Goal: Task Accomplishment & Management: Use online tool/utility

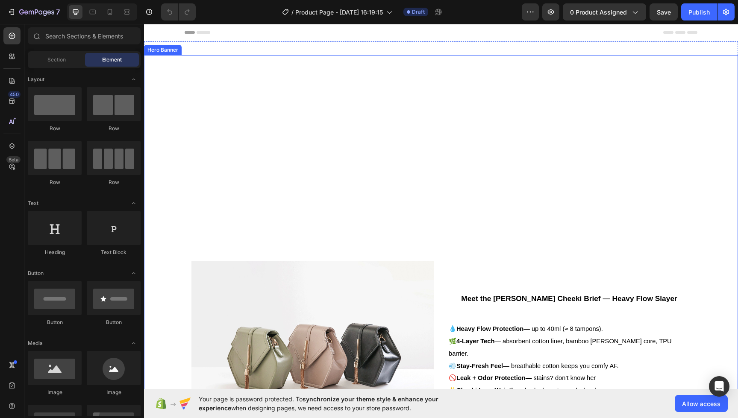
click at [453, 126] on div "Background Image" at bounding box center [441, 352] width 594 height 594
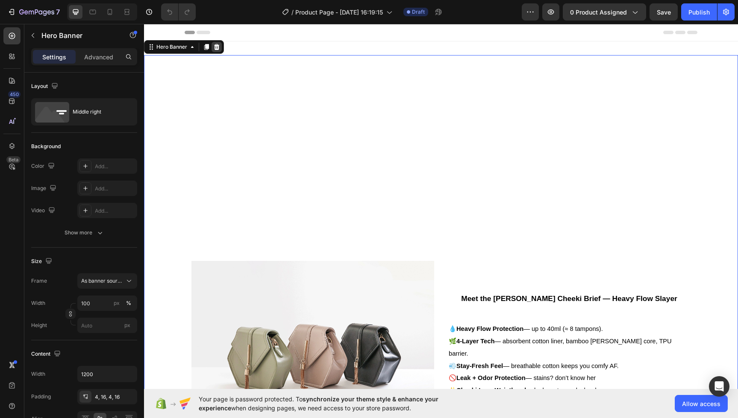
click at [219, 48] on icon at bounding box center [216, 47] width 7 height 7
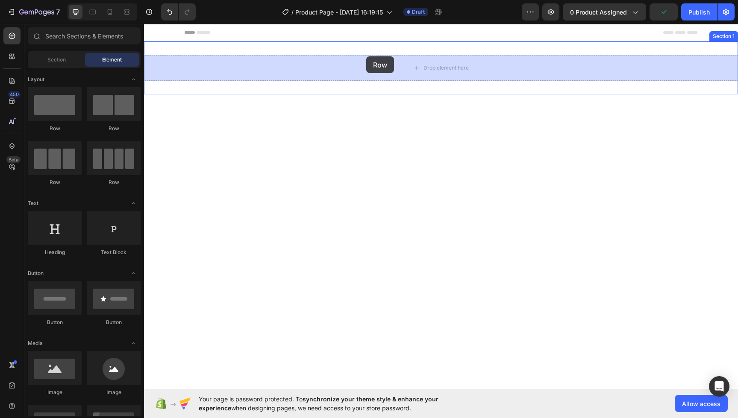
drag, startPoint x: 210, startPoint y: 188, endPoint x: 365, endPoint y: 58, distance: 202.2
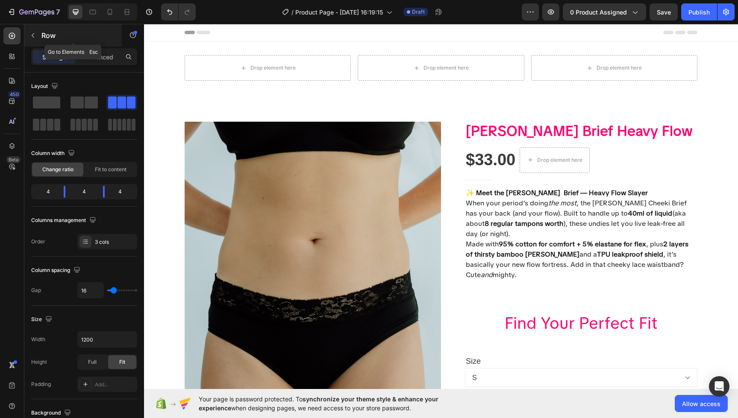
click at [35, 35] on icon "button" at bounding box center [32, 35] width 7 height 7
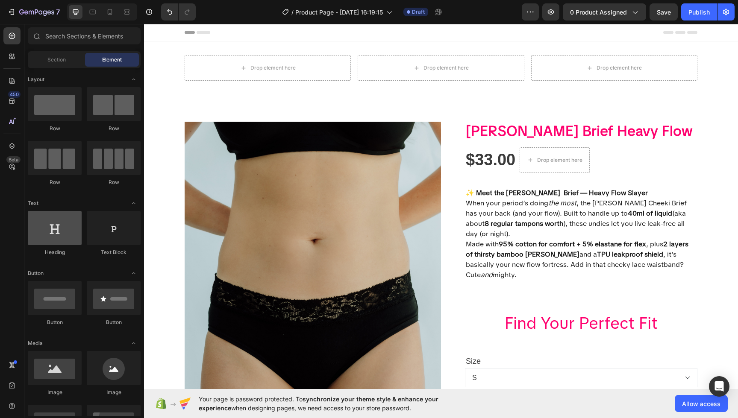
scroll to position [6, 0]
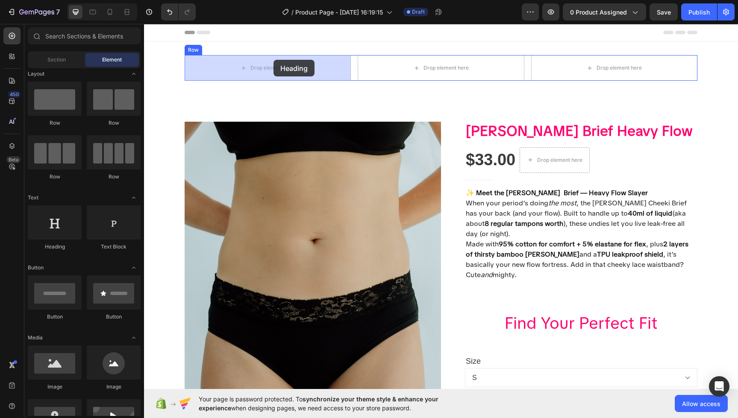
drag, startPoint x: 214, startPoint y: 257, endPoint x: 273, endPoint y: 60, distance: 206.2
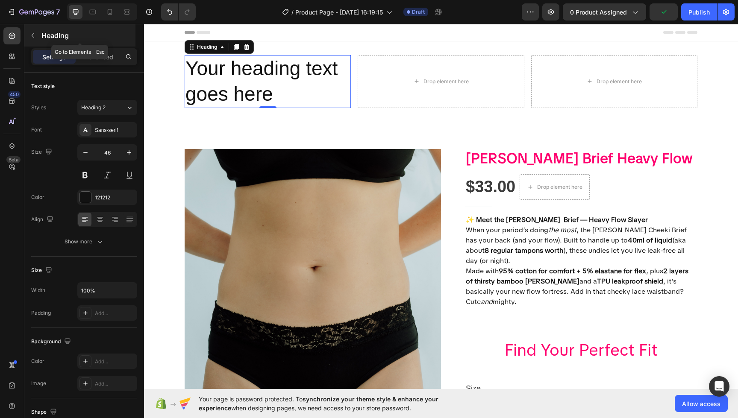
click at [34, 38] on icon "button" at bounding box center [32, 35] width 7 height 7
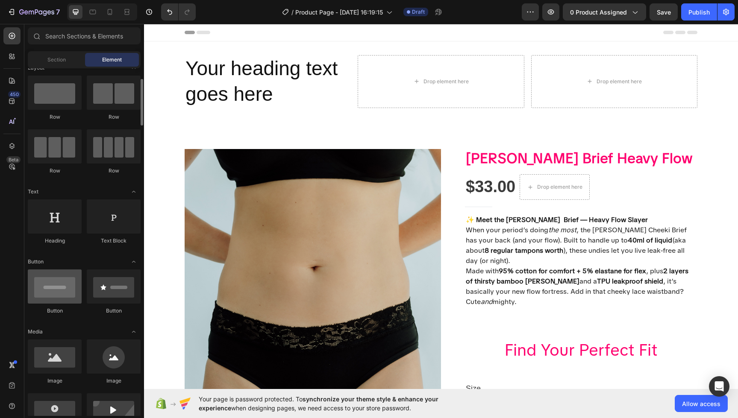
scroll to position [21, 0]
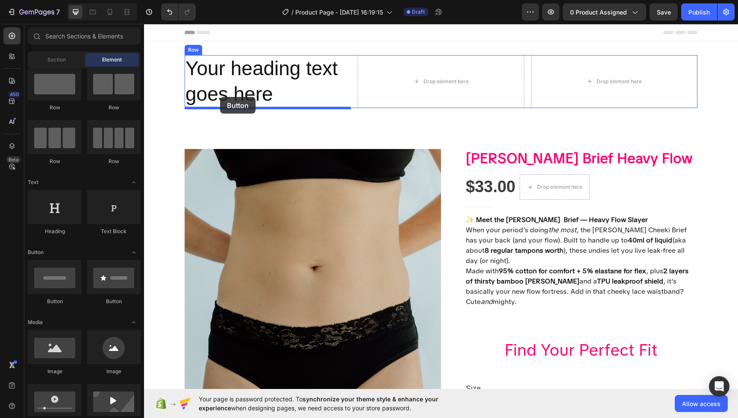
drag, startPoint x: 205, startPoint y: 307, endPoint x: 220, endPoint y: 97, distance: 211.1
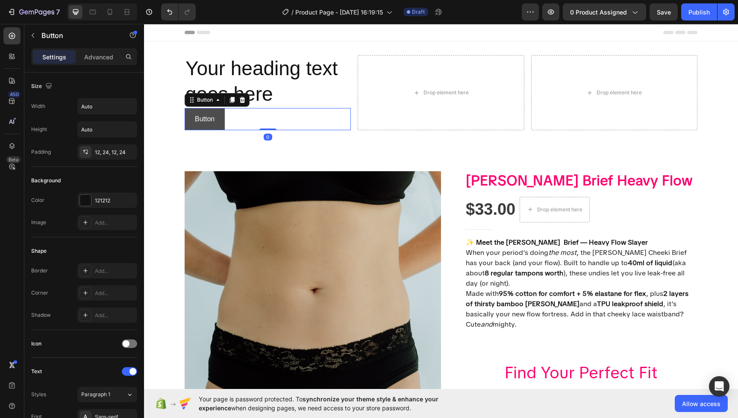
click at [220, 123] on button "Button" at bounding box center [204, 119] width 40 height 23
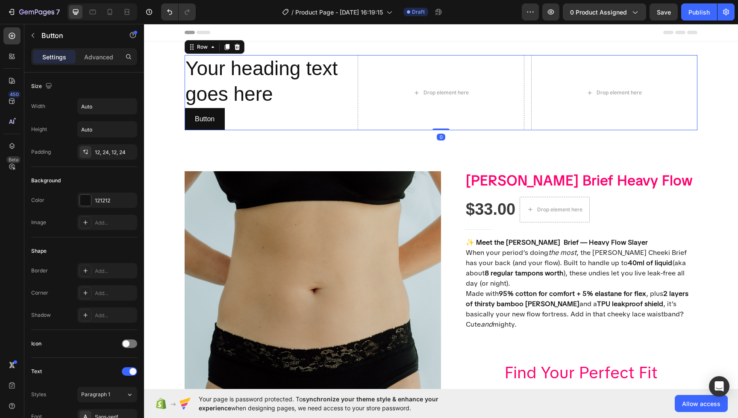
drag, startPoint x: 524, startPoint y: 82, endPoint x: 515, endPoint y: 83, distance: 9.0
click at [524, 82] on div "Your heading text goes here Heading Button Button Drop element here Drop elemen…" at bounding box center [440, 92] width 512 height 75
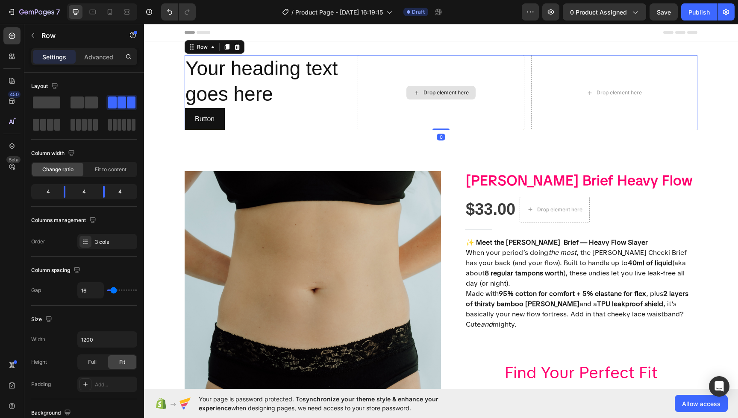
click at [487, 84] on div "Drop element here" at bounding box center [440, 92] width 166 height 75
click at [34, 37] on icon "button" at bounding box center [32, 35] width 7 height 7
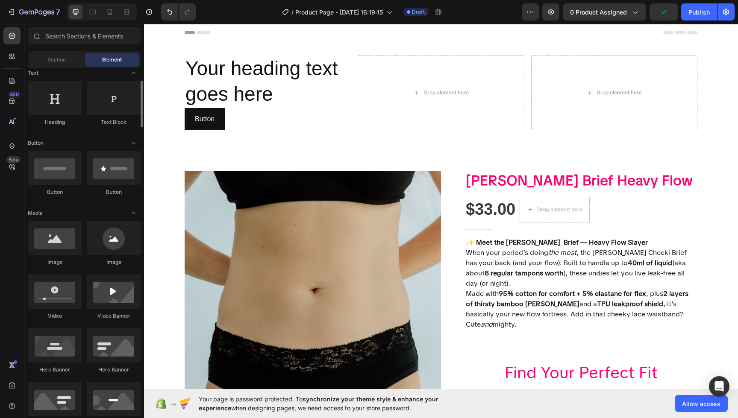
scroll to position [136, 0]
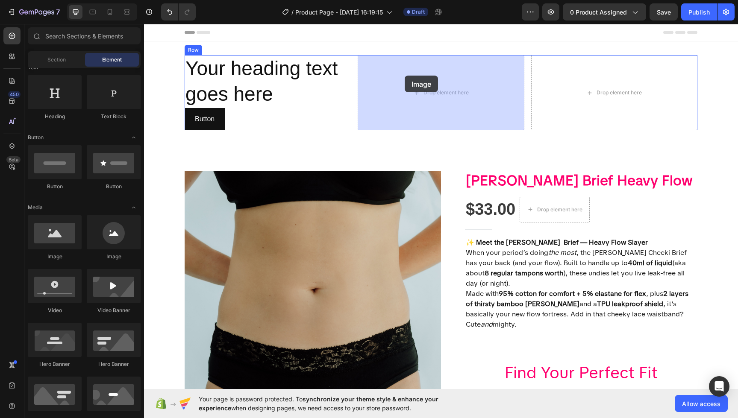
drag, startPoint x: 259, startPoint y: 268, endPoint x: 404, endPoint y: 76, distance: 240.9
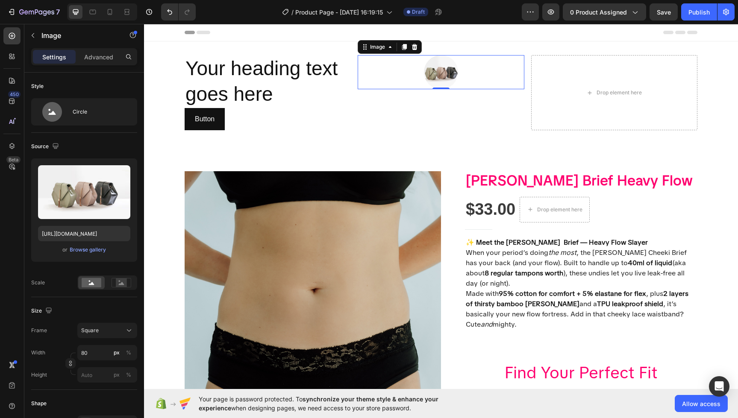
click at [448, 74] on img at bounding box center [441, 72] width 34 height 34
click at [80, 253] on div "or Browse gallery" at bounding box center [84, 250] width 92 height 10
click at [81, 252] on div "Browse gallery" at bounding box center [88, 250] width 36 height 8
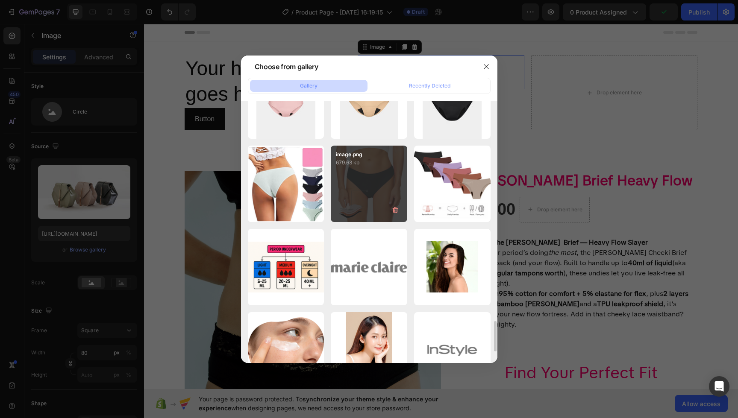
scroll to position [1790, 0]
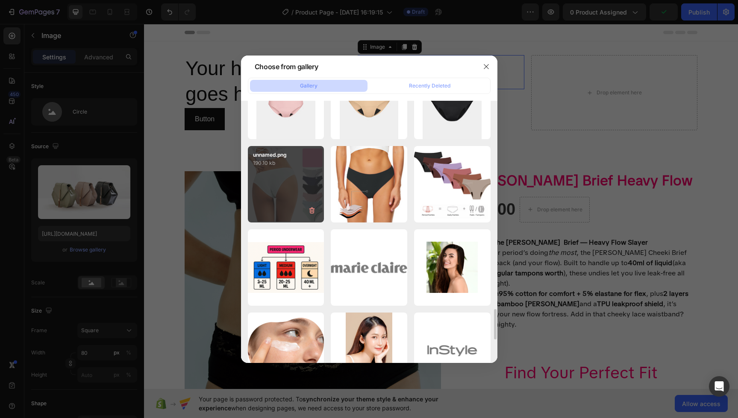
click at [313, 191] on div "unnamed.png 190.10 kb" at bounding box center [286, 184] width 76 height 76
type input "[URL][DOMAIN_NAME]"
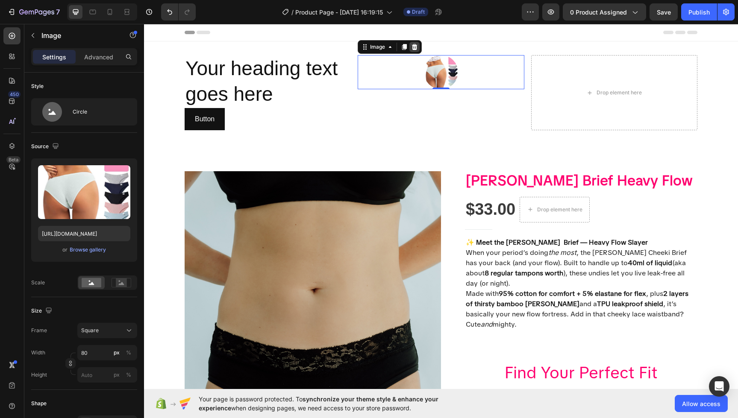
click at [419, 44] on div at bounding box center [414, 47] width 10 height 10
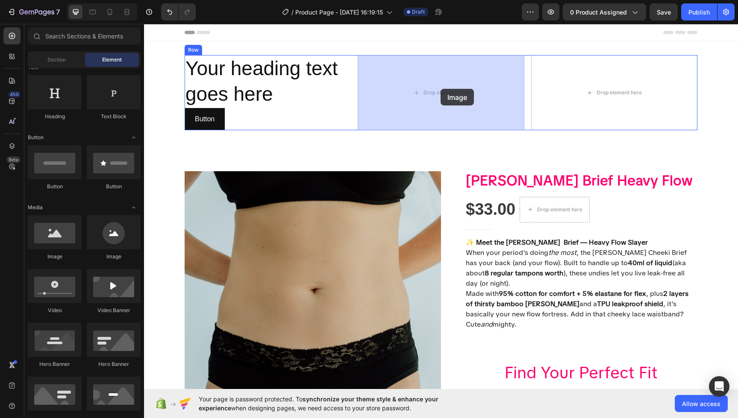
drag, startPoint x: 229, startPoint y: 256, endPoint x: 437, endPoint y: 91, distance: 266.0
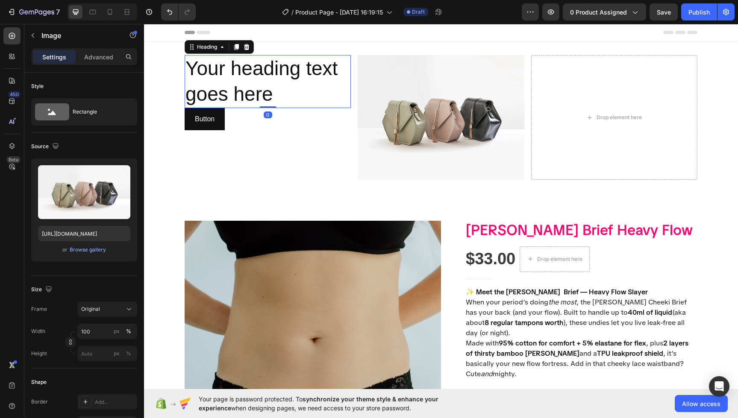
click at [307, 98] on h2 "Your heading text goes here" at bounding box center [267, 81] width 166 height 53
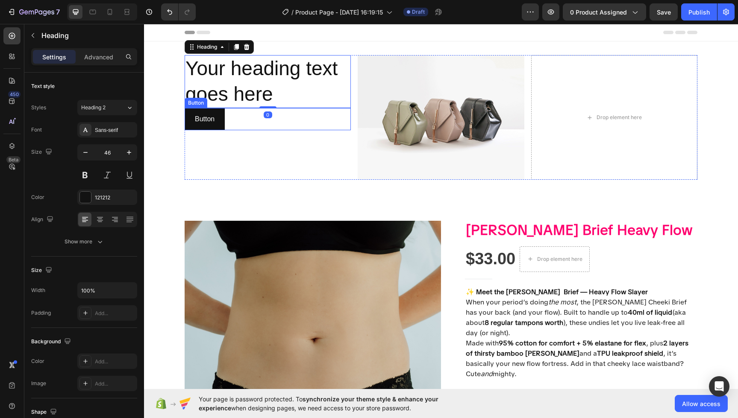
click at [243, 126] on div "Button Button" at bounding box center [267, 119] width 166 height 23
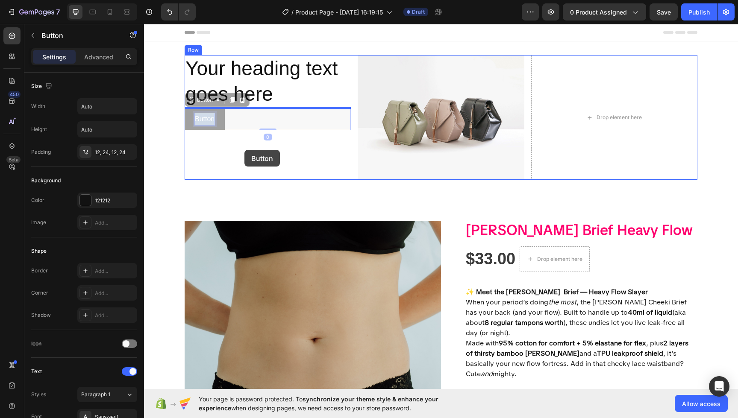
drag, startPoint x: 209, startPoint y: 123, endPoint x: 245, endPoint y: 146, distance: 43.0
click at [249, 148] on div "Your heading text goes here Heading Button Button 0 Button Button 0" at bounding box center [267, 117] width 166 height 125
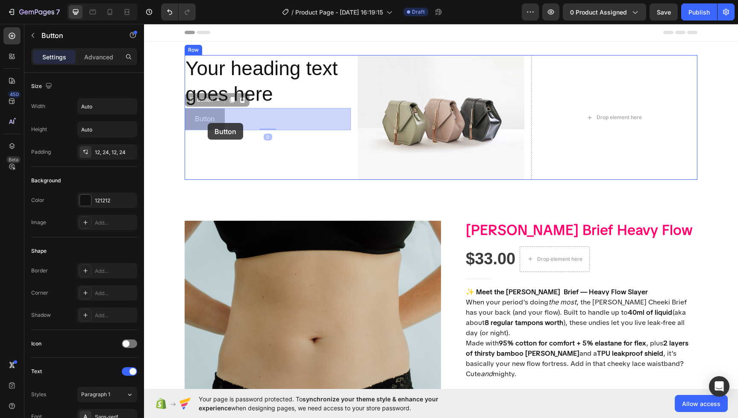
drag, startPoint x: 210, startPoint y: 125, endPoint x: 208, endPoint y: 119, distance: 5.9
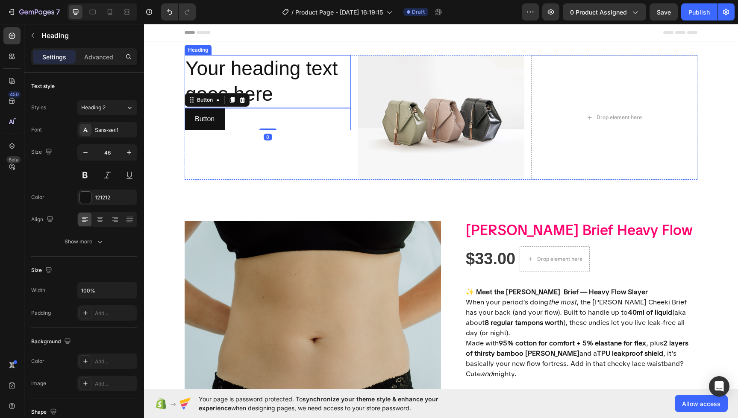
click at [297, 98] on h2 "Your heading text goes here" at bounding box center [267, 81] width 166 height 53
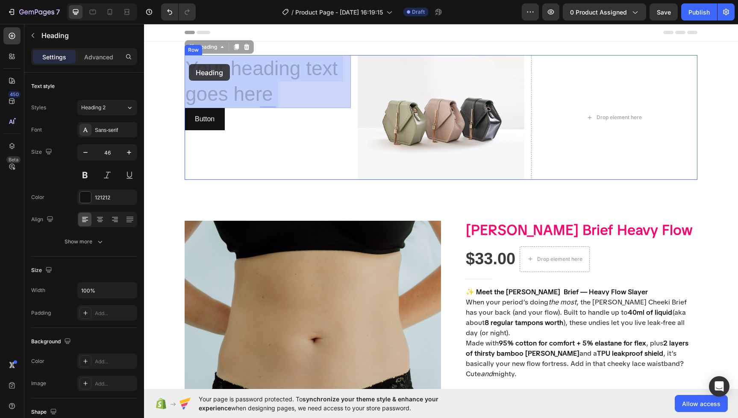
drag, startPoint x: 295, startPoint y: 99, endPoint x: 188, endPoint y: 64, distance: 112.6
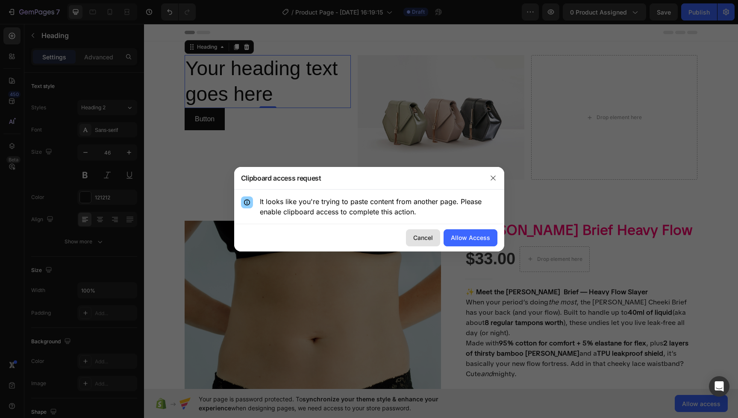
drag, startPoint x: 427, startPoint y: 240, endPoint x: 427, endPoint y: 232, distance: 7.7
click at [426, 240] on div "Cancel" at bounding box center [423, 237] width 20 height 9
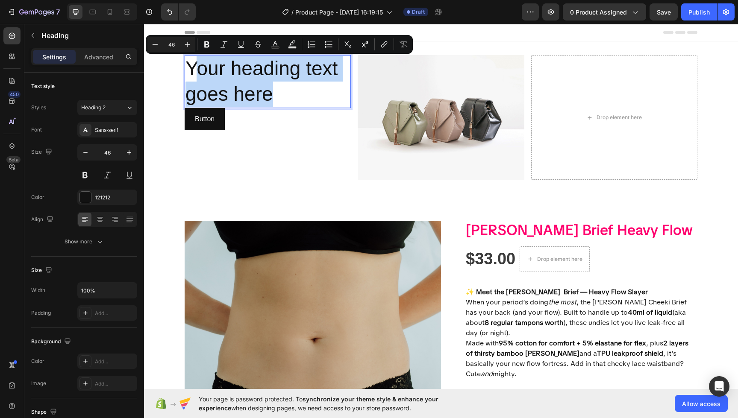
drag, startPoint x: 266, startPoint y: 95, endPoint x: 198, endPoint y: 72, distance: 72.4
click at [197, 73] on p "Your heading text goes here" at bounding box center [267, 81] width 164 height 51
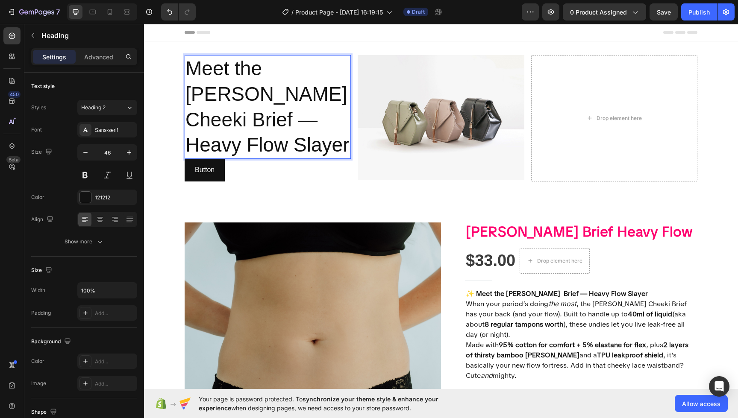
click at [318, 114] on p "Meet the [PERSON_NAME] Cheeki Brief — Heavy Flow Slayer" at bounding box center [267, 107] width 164 height 102
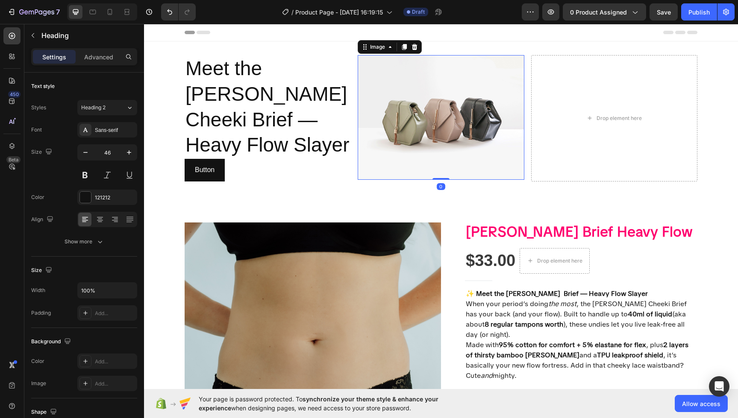
click at [369, 175] on img at bounding box center [440, 117] width 166 height 125
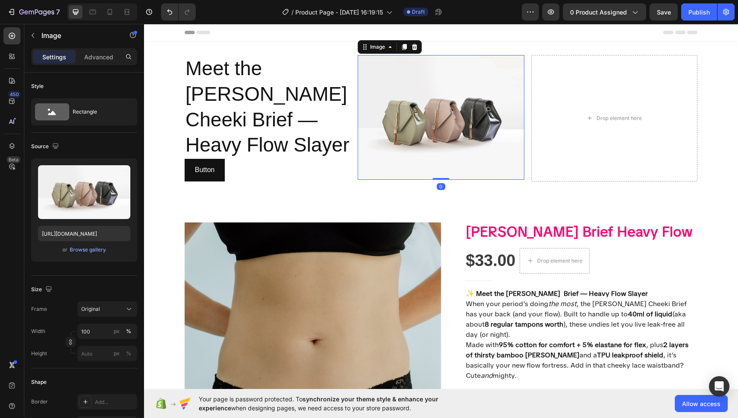
click at [416, 144] on img at bounding box center [440, 117] width 166 height 125
click at [216, 159] on button "Button" at bounding box center [204, 170] width 40 height 23
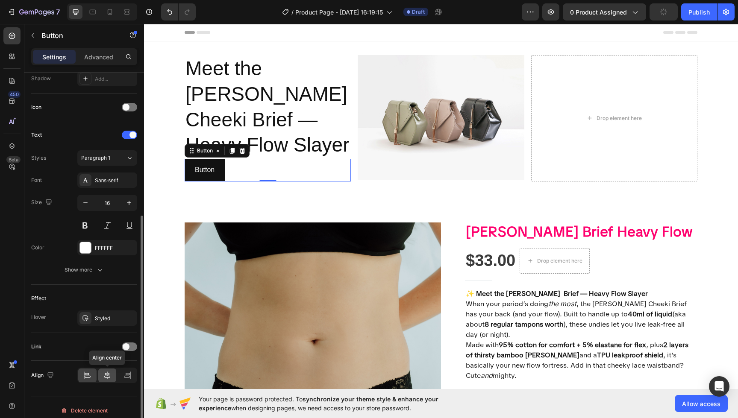
click at [107, 378] on icon at bounding box center [107, 375] width 9 height 9
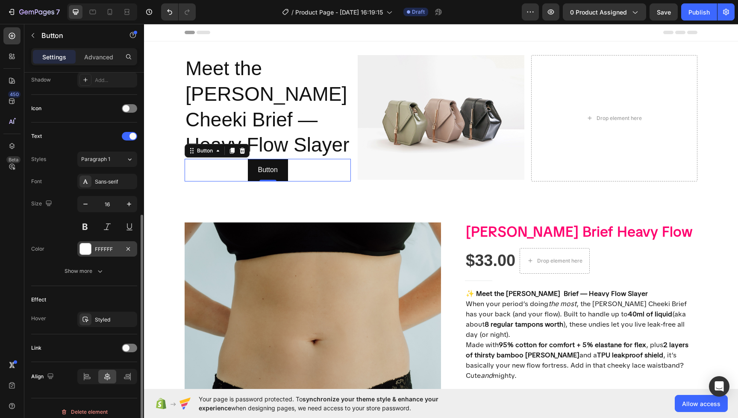
click at [111, 250] on div "FFFFFF" at bounding box center [107, 250] width 25 height 8
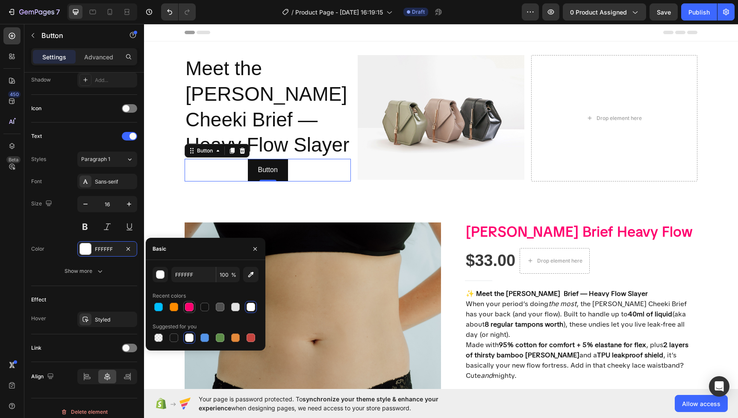
click at [192, 309] on div at bounding box center [189, 307] width 9 height 9
type input "FF006E"
click at [185, 305] on div at bounding box center [189, 307] width 9 height 9
click at [162, 273] on div "button" at bounding box center [160, 275] width 9 height 9
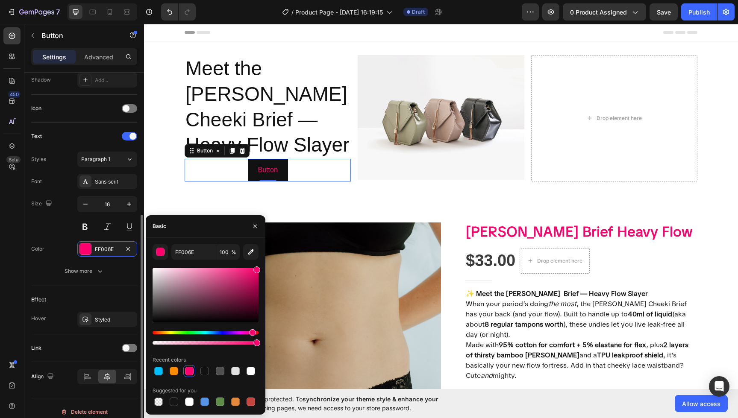
click at [52, 227] on div "Size 16" at bounding box center [84, 215] width 106 height 38
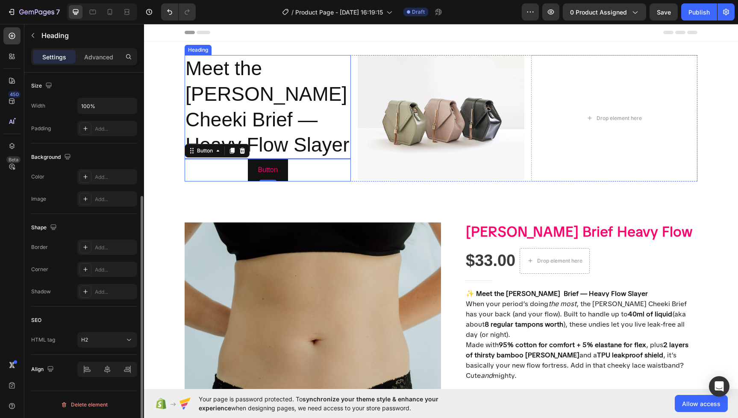
click at [262, 97] on p "Meet the [PERSON_NAME] Cheeki Brief — Heavy Flow Slayer" at bounding box center [267, 107] width 164 height 102
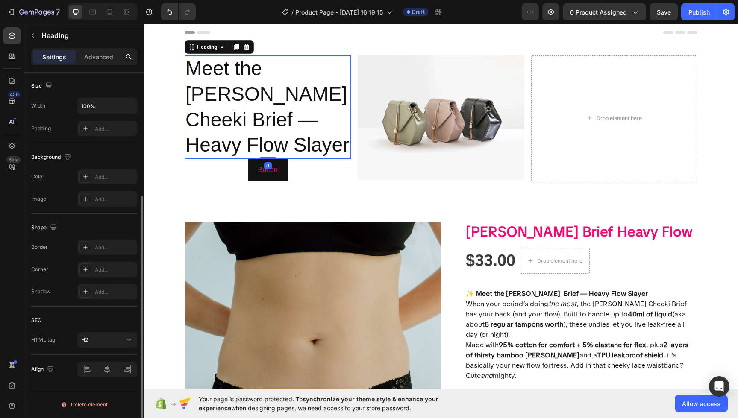
scroll to position [0, 0]
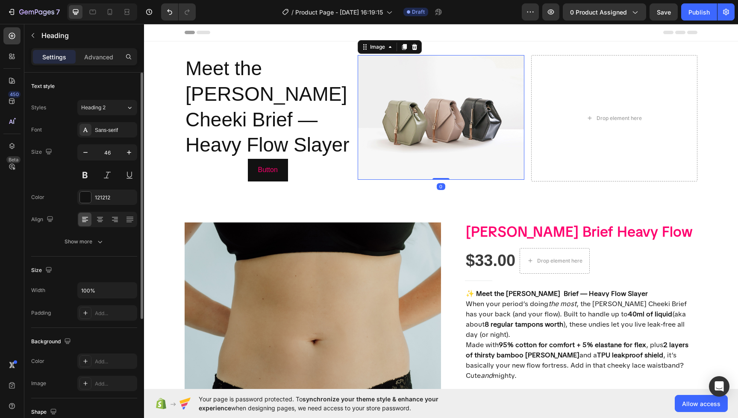
click at [463, 109] on img at bounding box center [440, 117] width 166 height 125
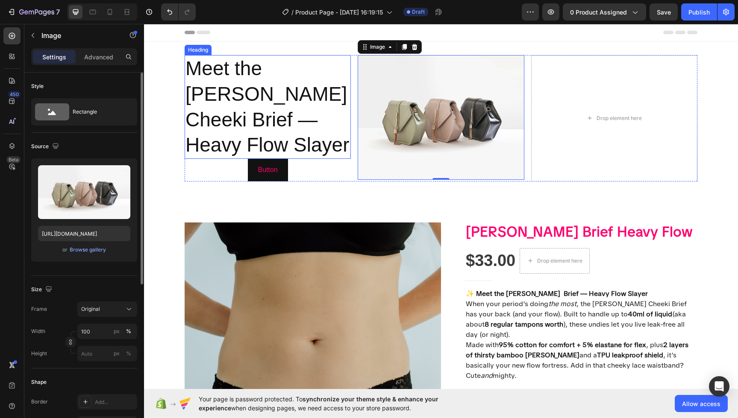
click at [273, 123] on p "Meet the [PERSON_NAME] Cheeki Brief — Heavy Flow Slayer" at bounding box center [267, 107] width 164 height 102
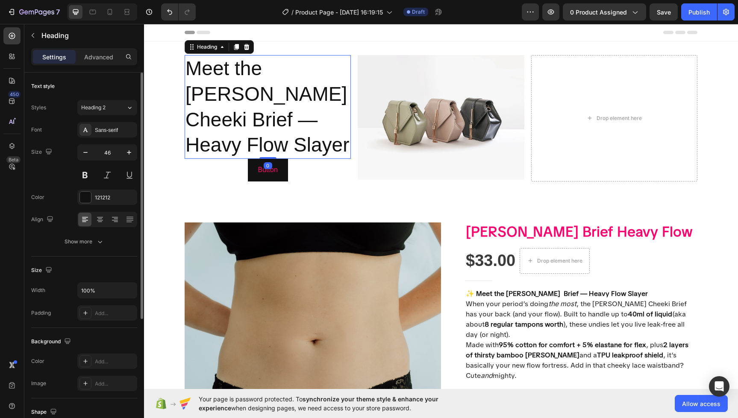
click at [247, 49] on icon at bounding box center [247, 47] width 6 height 6
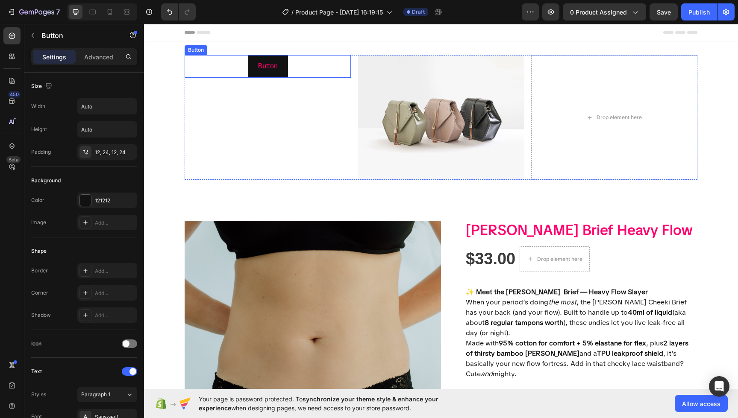
click at [308, 68] on div "Button Button" at bounding box center [267, 66] width 166 height 23
click at [241, 49] on icon at bounding box center [243, 47] width 6 height 6
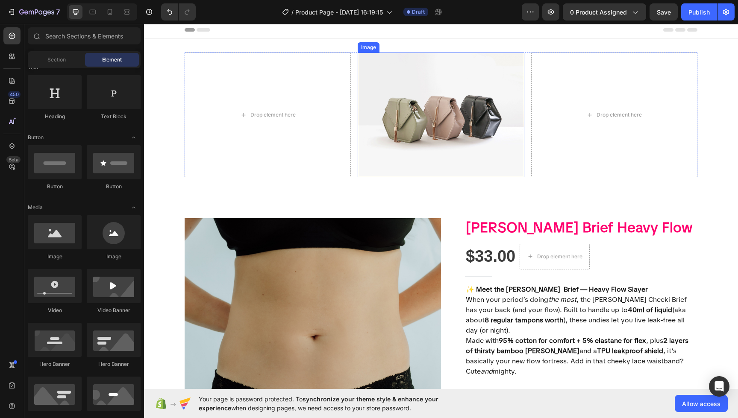
click at [400, 88] on img at bounding box center [440, 115] width 166 height 125
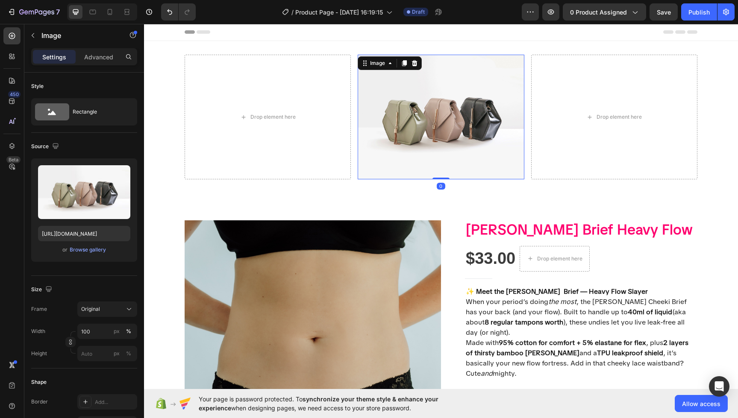
click at [512, 60] on img at bounding box center [440, 117] width 166 height 125
click at [414, 65] on icon at bounding box center [415, 63] width 6 height 6
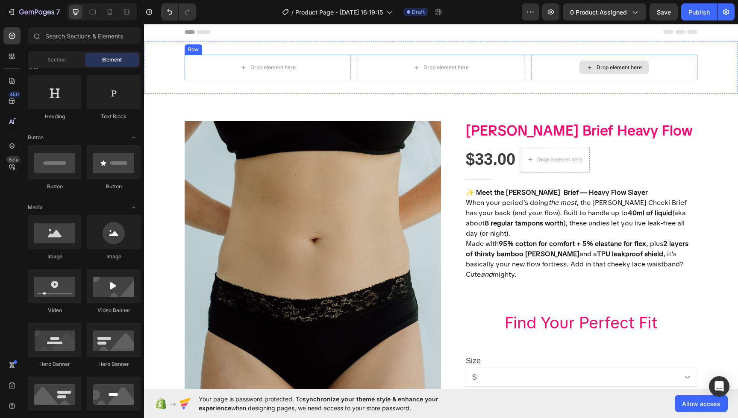
click at [600, 68] on div "Drop element here" at bounding box center [618, 67] width 45 height 7
click at [693, 60] on div "Drop element here" at bounding box center [614, 68] width 166 height 26
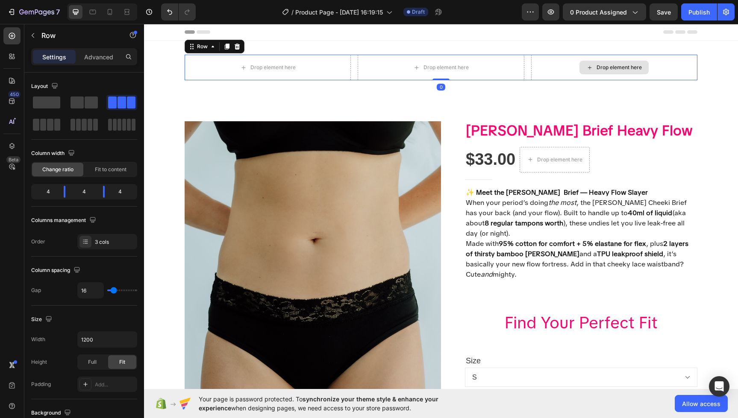
click at [689, 63] on div "Drop element here" at bounding box center [614, 68] width 166 height 26
click at [239, 42] on div at bounding box center [237, 46] width 10 height 10
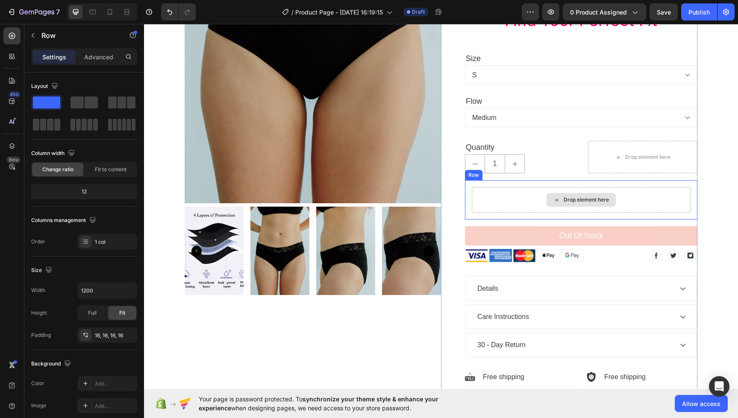
click at [522, 187] on div "Drop element here" at bounding box center [580, 200] width 219 height 26
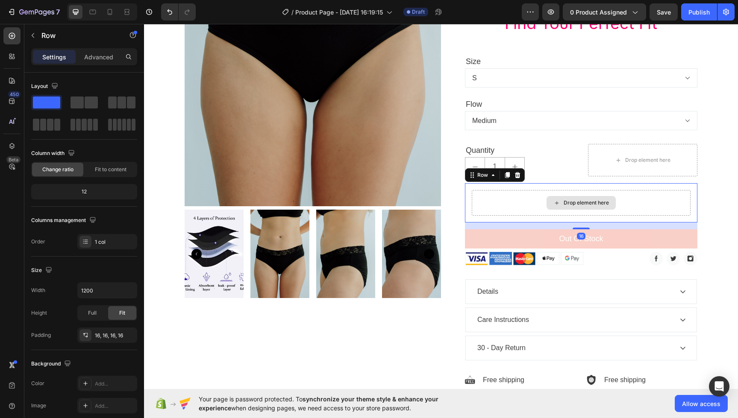
scroll to position [299, 0]
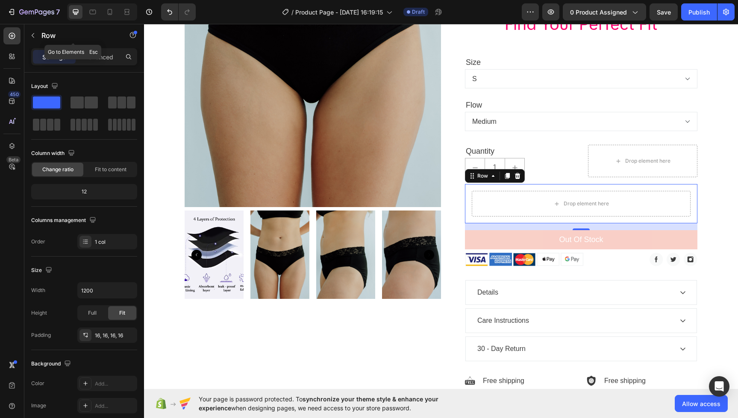
click at [34, 39] on button "button" at bounding box center [33, 36] width 14 height 14
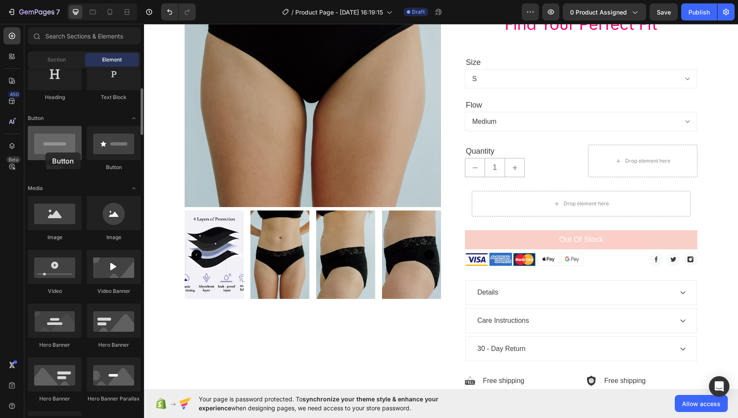
scroll to position [153, 0]
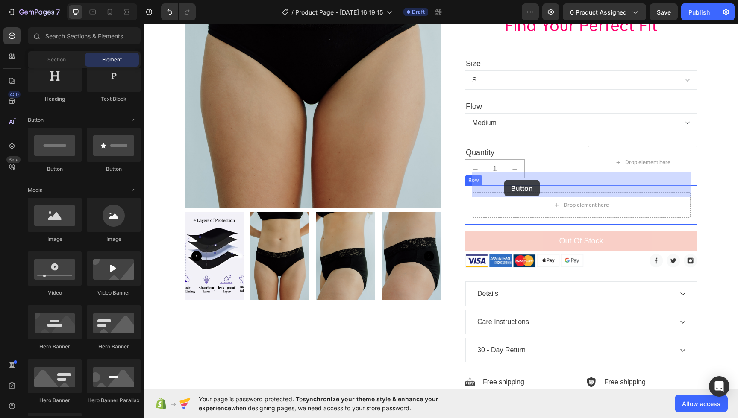
drag, startPoint x: 189, startPoint y: 176, endPoint x: 504, endPoint y: 180, distance: 314.8
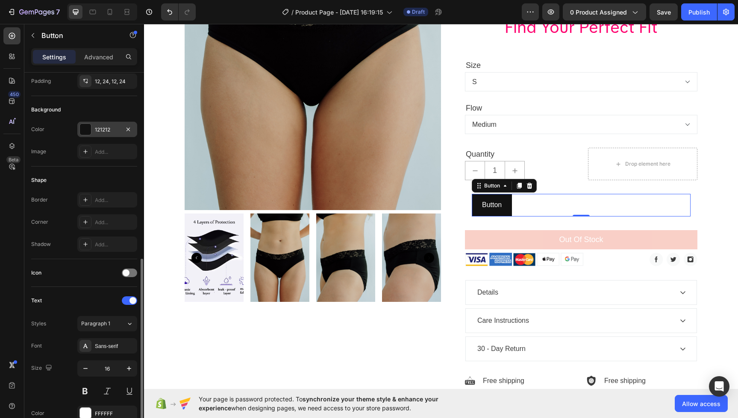
scroll to position [0, 0]
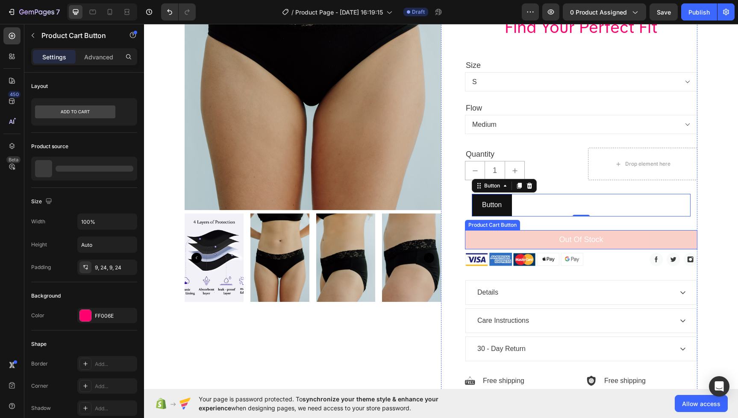
click at [510, 230] on button "Out of stock" at bounding box center [581, 239] width 232 height 19
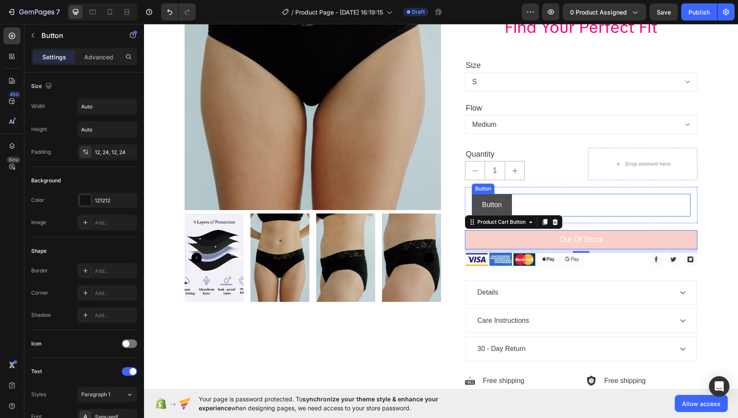
click at [506, 194] on button "Button" at bounding box center [491, 205] width 40 height 23
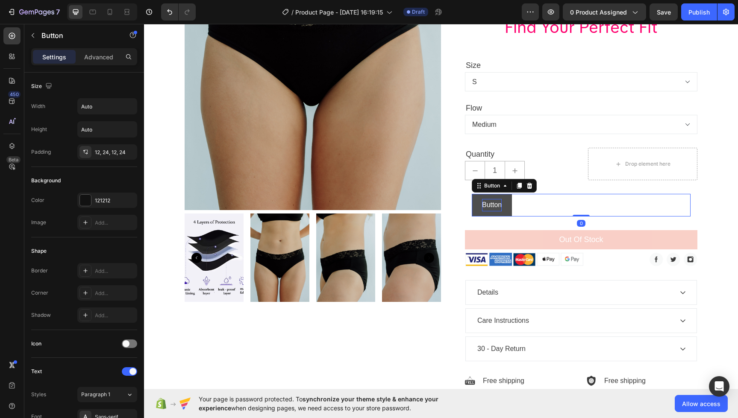
click at [500, 199] on p "Button" at bounding box center [492, 205] width 20 height 12
click at [501, 199] on p "Button" at bounding box center [492, 205] width 20 height 12
drag, startPoint x: 500, startPoint y: 185, endPoint x: 477, endPoint y: 185, distance: 22.6
click at [477, 194] on button "Button" at bounding box center [491, 205] width 40 height 23
click at [471, 194] on button "Find" at bounding box center [488, 205] width 34 height 23
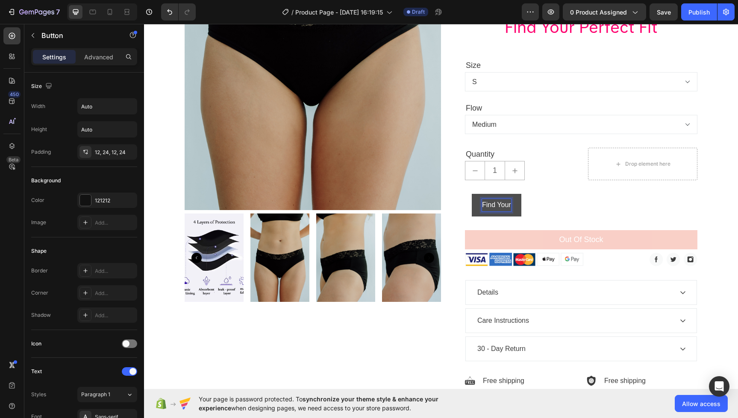
click at [471, 194] on button "Find Your" at bounding box center [496, 205] width 50 height 23
click at [471, 194] on button "Find Your Perfect" at bounding box center [507, 205] width 73 height 23
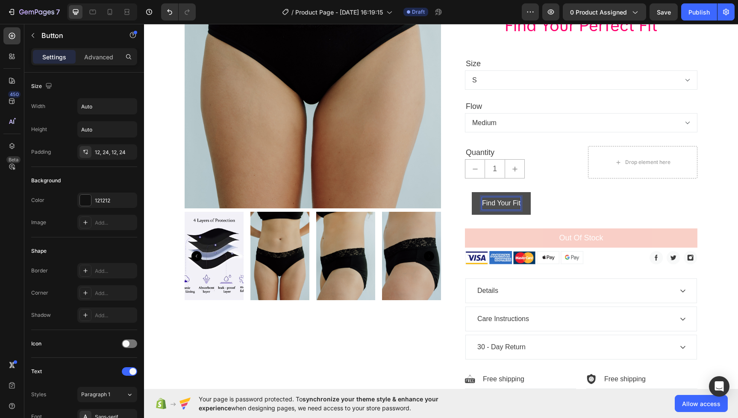
click at [529, 192] on button "Find Your Fit" at bounding box center [500, 203] width 59 height 23
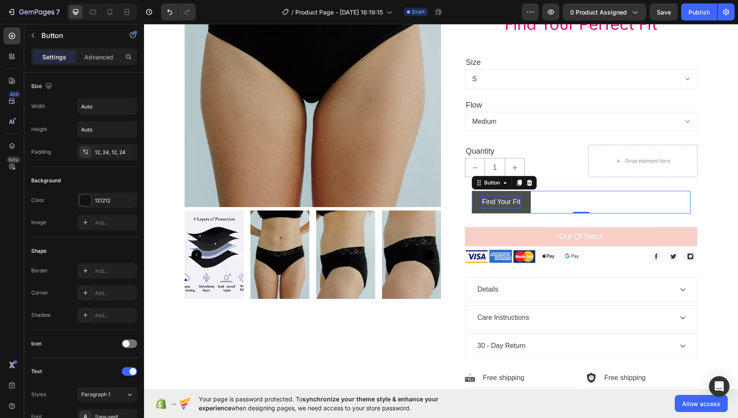
click at [520, 191] on button "Find Your Fit" at bounding box center [500, 202] width 59 height 23
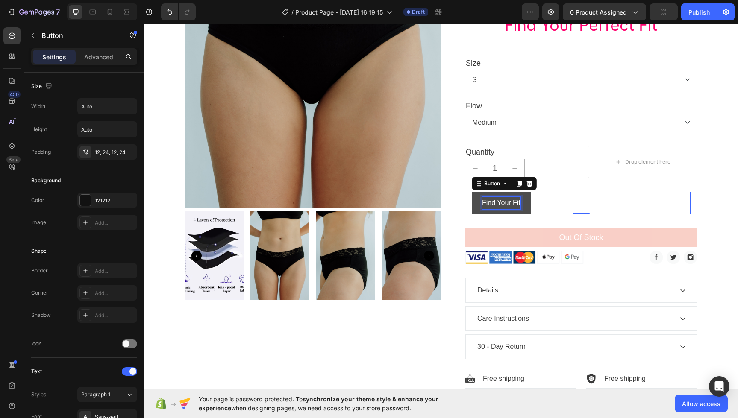
click at [511, 197] on p "Find Your Fit" at bounding box center [501, 203] width 38 height 12
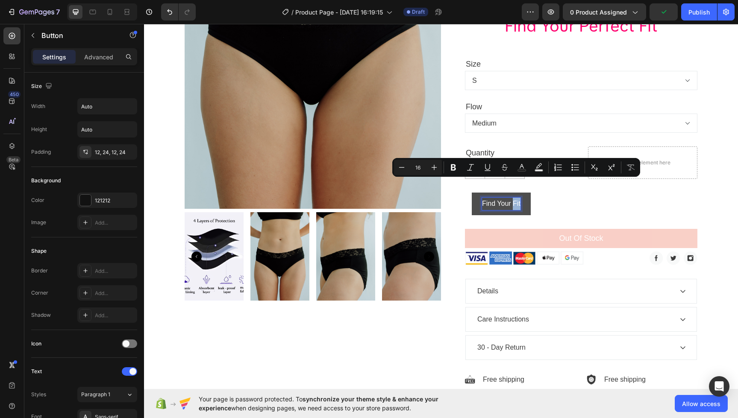
drag, startPoint x: 513, startPoint y: 184, endPoint x: 523, endPoint y: 183, distance: 10.3
click at [524, 193] on button "Find Your Fit" at bounding box center [500, 204] width 59 height 23
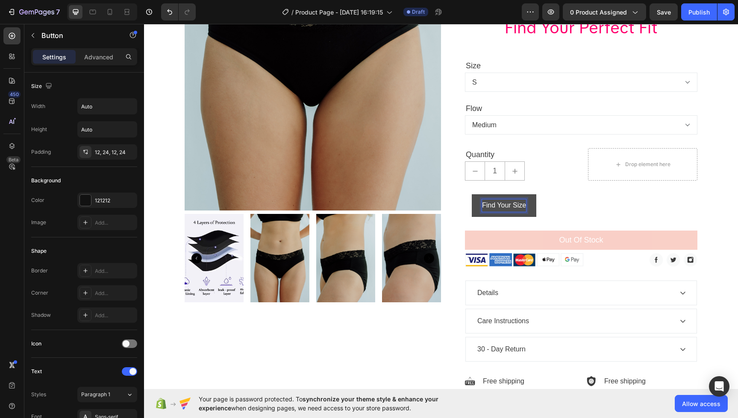
click at [479, 194] on button "Find Your Size" at bounding box center [503, 205] width 64 height 23
click at [477, 194] on button "Find Your Size" at bounding box center [503, 205] width 64 height 23
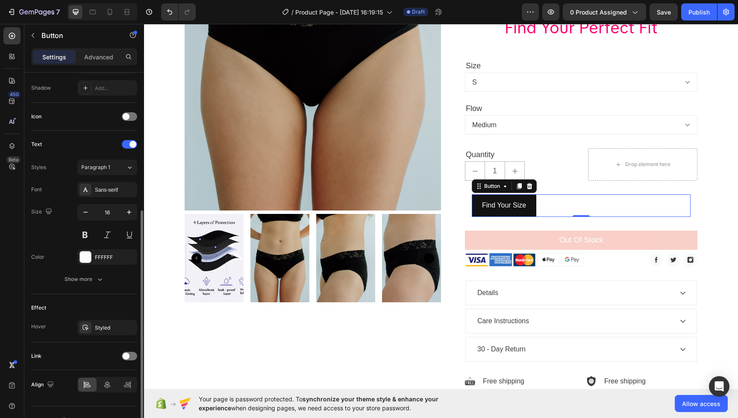
scroll to position [227, 0]
click at [113, 388] on div at bounding box center [107, 385] width 18 height 14
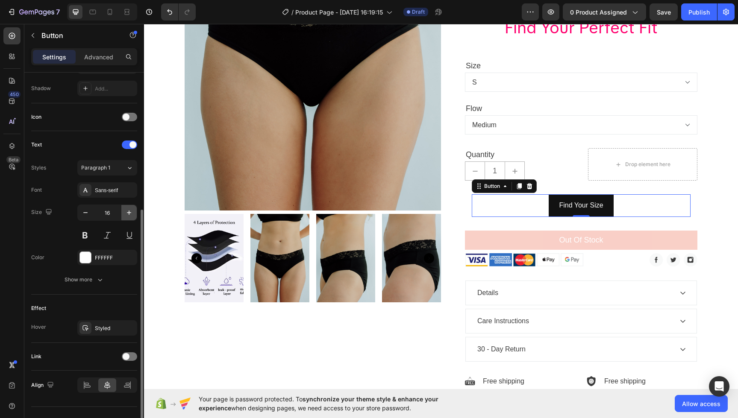
click at [125, 213] on icon "button" at bounding box center [129, 212] width 9 height 9
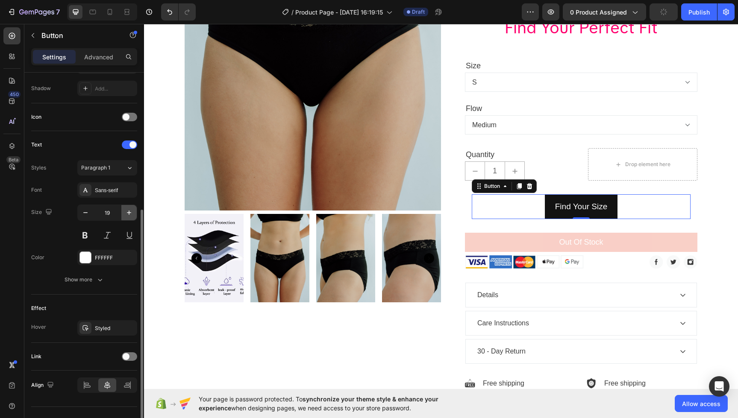
click at [125, 213] on icon "button" at bounding box center [129, 212] width 9 height 9
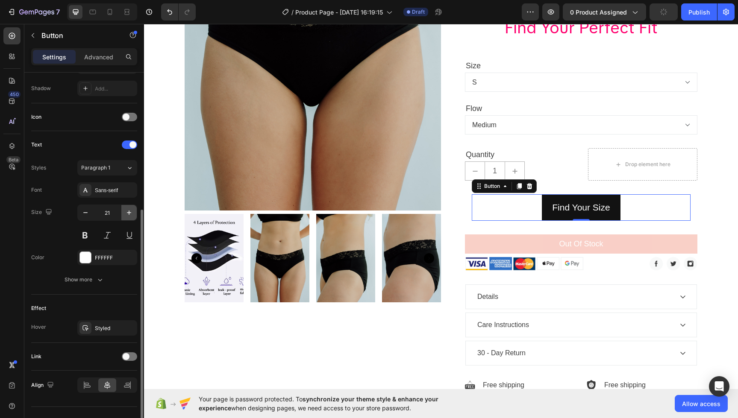
click at [125, 213] on icon "button" at bounding box center [129, 212] width 9 height 9
type input "23"
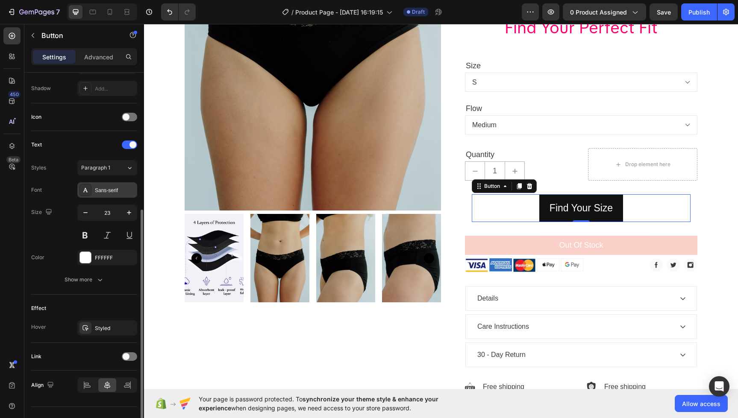
click at [105, 186] on div "Sans-serif" at bounding box center [107, 189] width 60 height 15
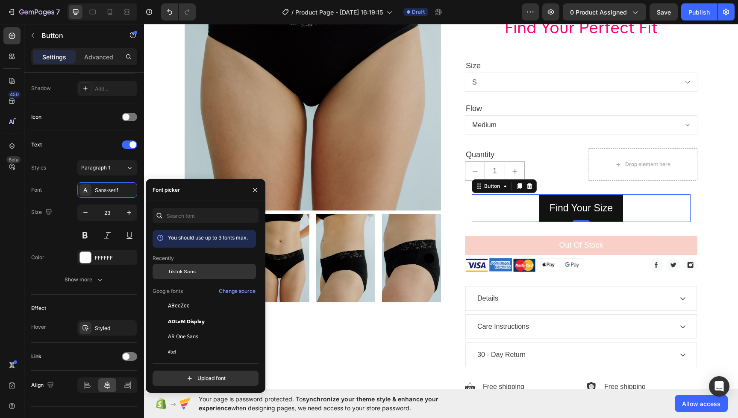
click at [193, 329] on div "TikTok Sans" at bounding box center [203, 336] width 103 height 15
click at [85, 260] on div at bounding box center [85, 257] width 11 height 11
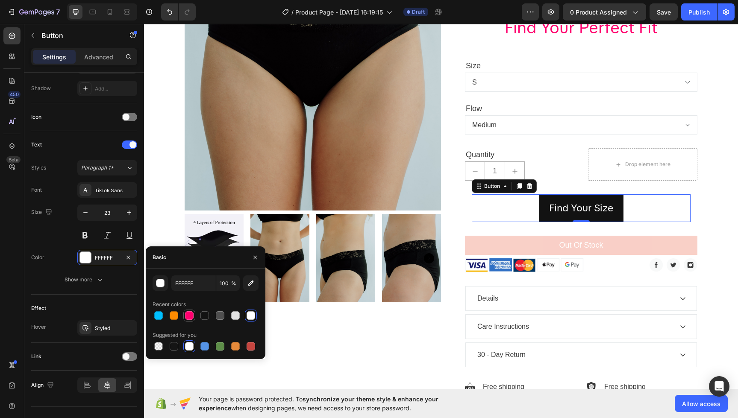
click at [192, 316] on div at bounding box center [189, 315] width 9 height 9
click at [191, 316] on div at bounding box center [189, 315] width 9 height 9
click at [248, 316] on div at bounding box center [250, 315] width 9 height 9
type input "FFFFFF"
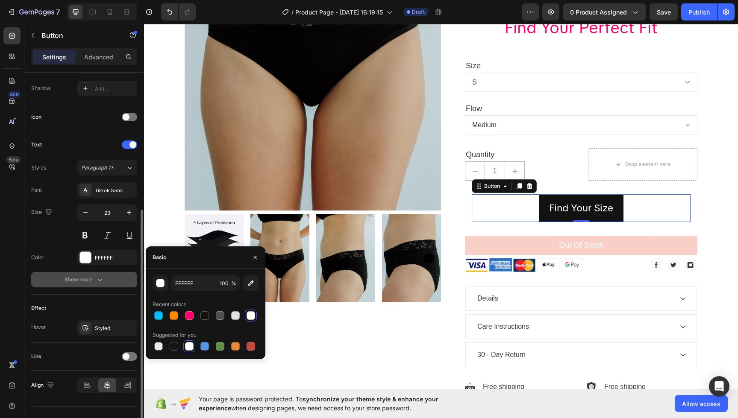
click at [96, 283] on icon "button" at bounding box center [100, 279] width 9 height 9
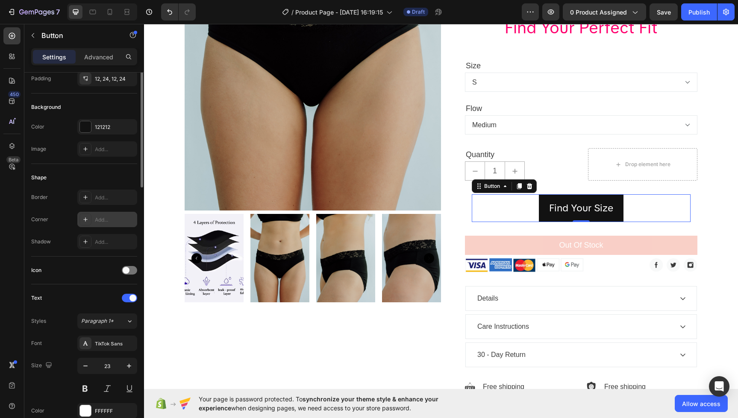
scroll to position [0, 0]
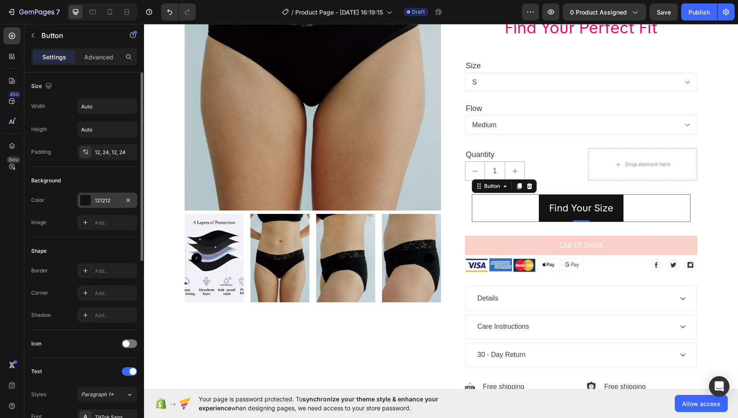
click at [87, 200] on div at bounding box center [85, 200] width 11 height 11
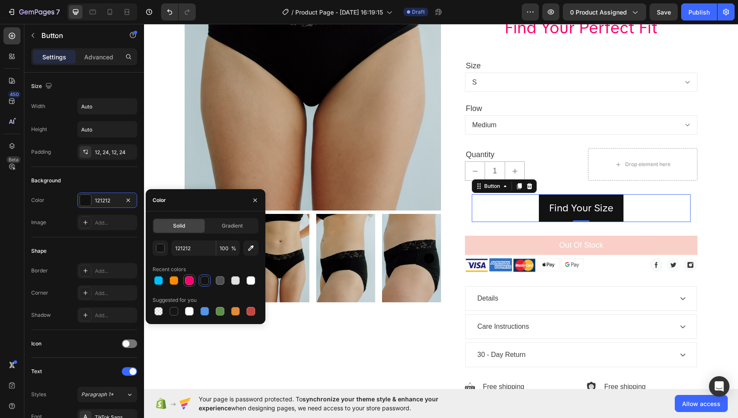
click at [188, 282] on div at bounding box center [189, 280] width 9 height 9
type input "FF006E"
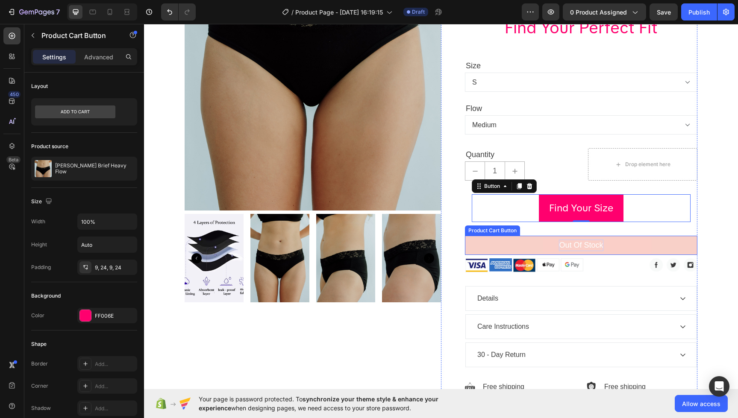
click at [572, 240] on div "Out of stock" at bounding box center [581, 246] width 44 height 12
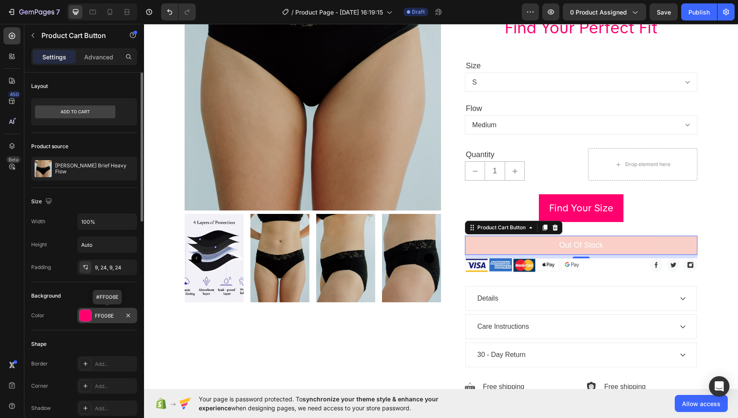
click at [82, 316] on div at bounding box center [85, 315] width 11 height 11
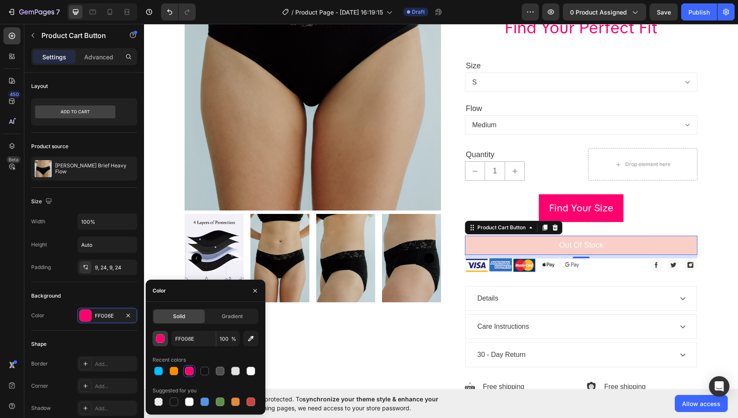
click at [162, 340] on div "button" at bounding box center [160, 339] width 9 height 9
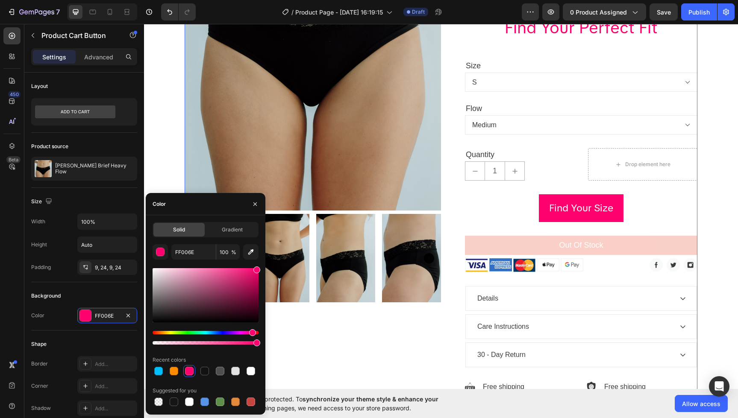
click at [344, 310] on div "Product Images" at bounding box center [312, 122] width 256 height 593
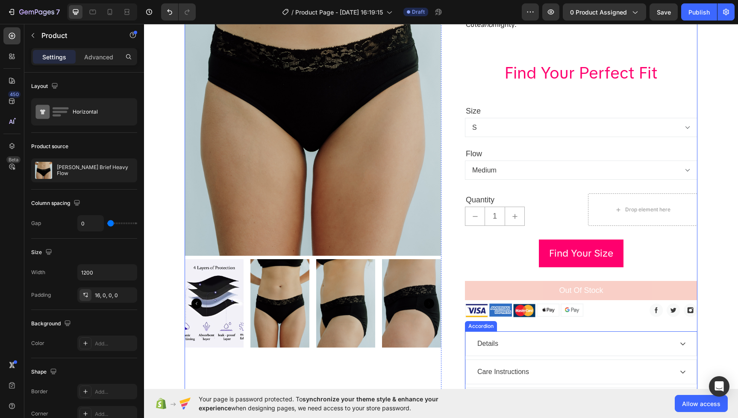
scroll to position [254, 0]
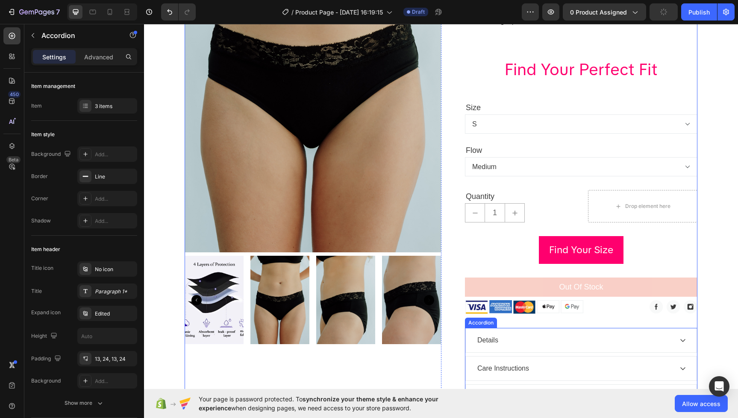
click at [524, 334] on div "Details" at bounding box center [574, 340] width 196 height 13
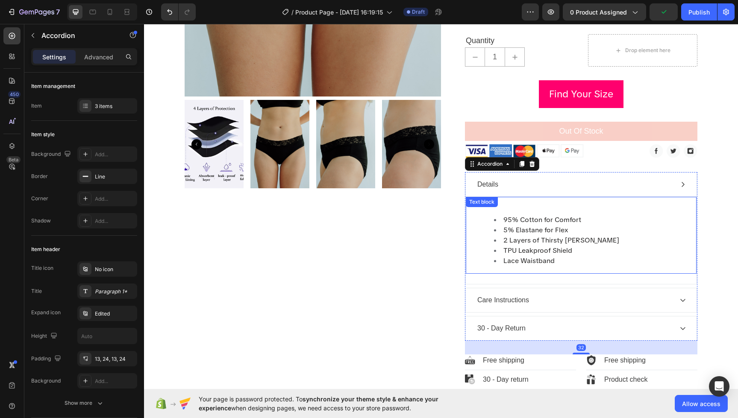
scroll to position [441, 0]
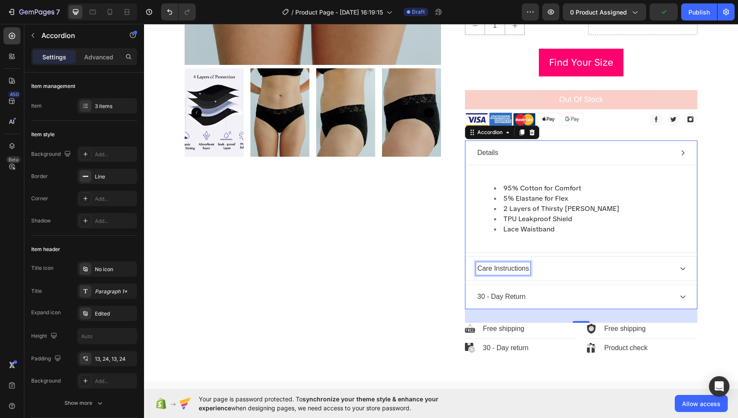
click at [525, 263] on p "Care Instructions" at bounding box center [503, 268] width 52 height 10
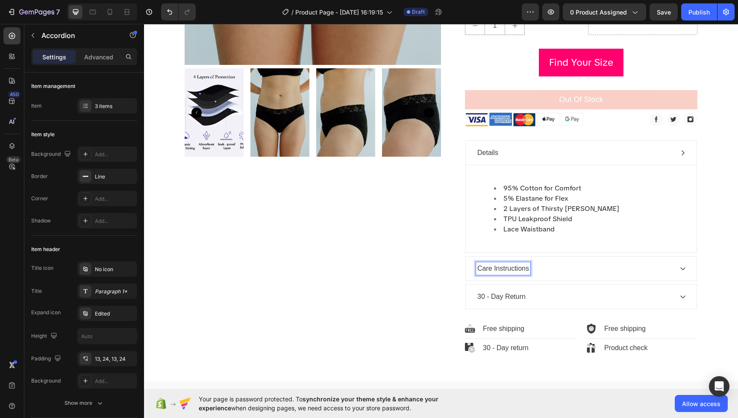
click at [523, 263] on p "Care Instructions" at bounding box center [503, 268] width 52 height 10
click at [683, 257] on div "Care Instructions" at bounding box center [580, 269] width 231 height 24
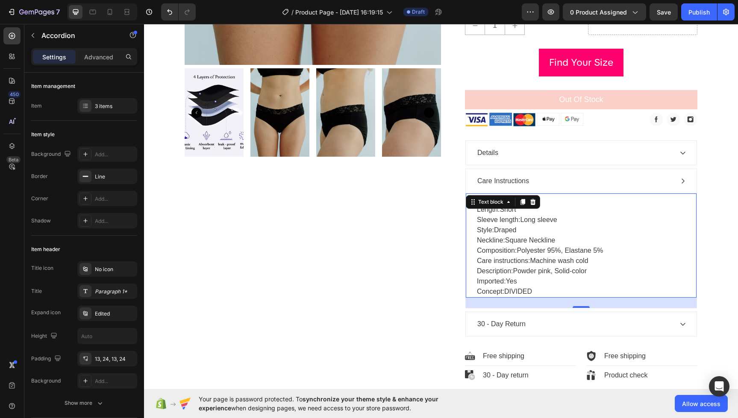
click at [558, 210] on p "Length: Short Sleeve length: Long sleeve Style: Draped Neckline: Square Necklin…" at bounding box center [581, 251] width 208 height 92
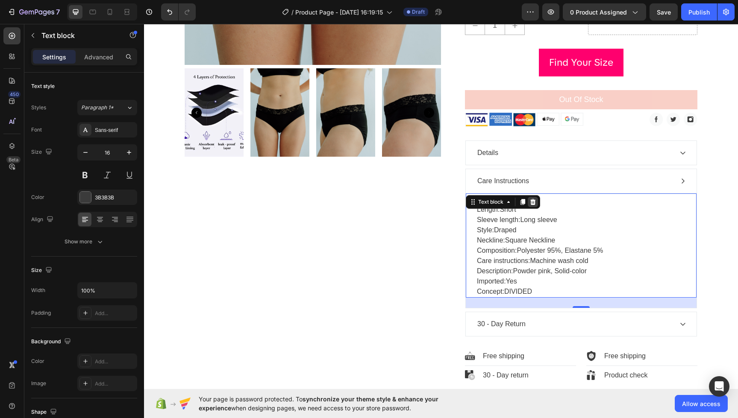
click at [531, 199] on icon at bounding box center [533, 202] width 6 height 6
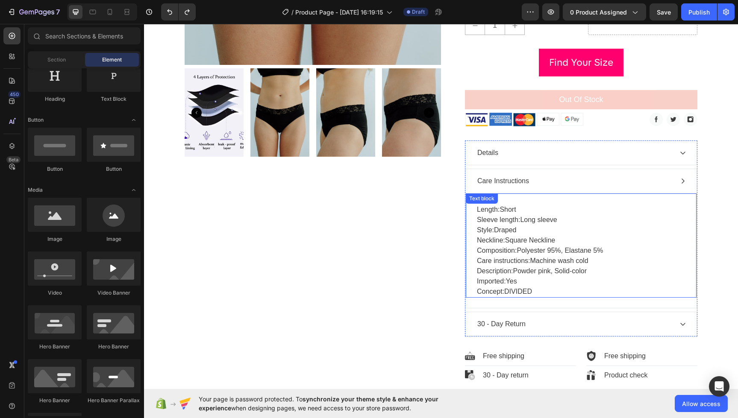
click at [527, 205] on p "Length: Short Sleeve length: Long sleeve Style: Draped Neckline: Square Necklin…" at bounding box center [581, 251] width 208 height 92
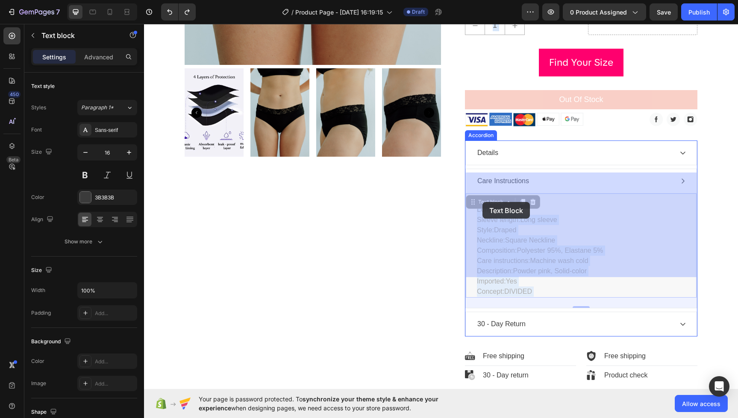
drag, startPoint x: 547, startPoint y: 266, endPoint x: 481, endPoint y: 199, distance: 93.9
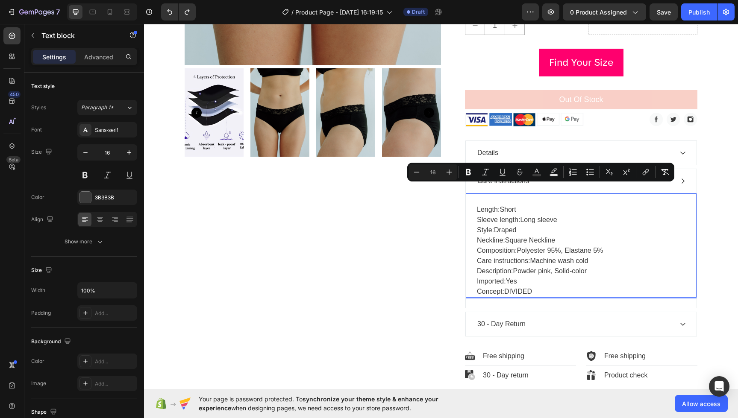
drag, startPoint x: 529, startPoint y: 264, endPoint x: 477, endPoint y: 192, distance: 88.9
click at [477, 205] on p "Length: Short Sleeve length: Long sleeve Style: Draped Neckline: Square Necklin…" at bounding box center [581, 251] width 208 height 92
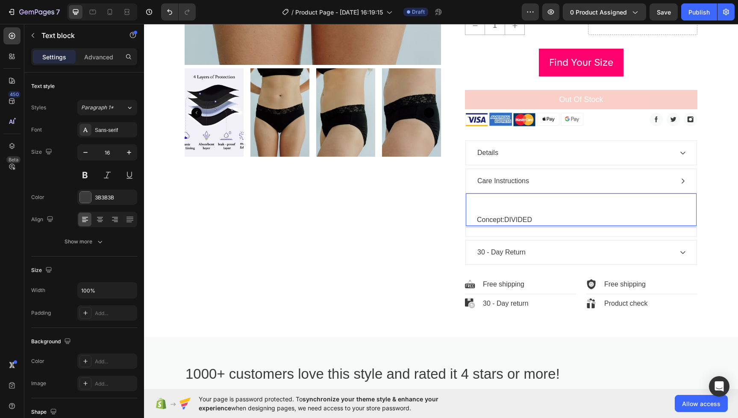
drag, startPoint x: 533, startPoint y: 199, endPoint x: 472, endPoint y: 192, distance: 60.7
click at [472, 193] on div "⁠⁠⁠⁠⁠⁠⁠ Concept: DIVIDED Text block 24" at bounding box center [580, 209] width 231 height 33
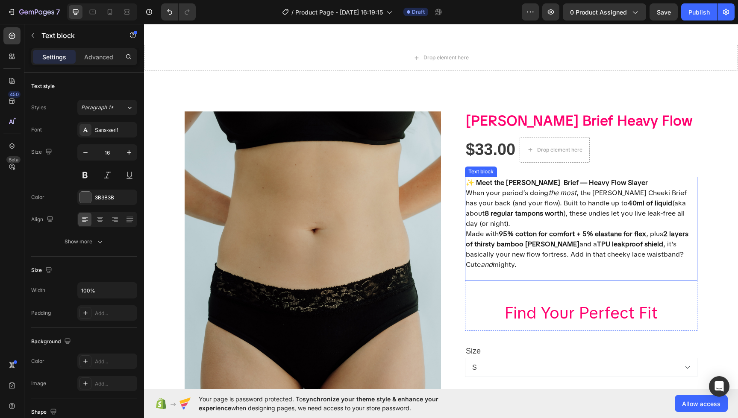
scroll to position [0, 0]
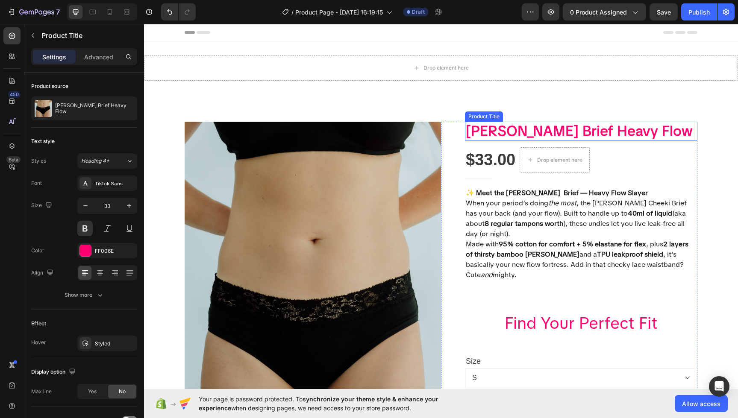
click at [571, 135] on h1 "[PERSON_NAME] Brief Heavy Flow" at bounding box center [581, 131] width 232 height 19
click at [499, 134] on h1 "[PERSON_NAME] Brief Heavy Flow" at bounding box center [581, 131] width 232 height 19
click at [497, 133] on h1 "[PERSON_NAME] Brief Heavy Flow" at bounding box center [581, 131] width 232 height 19
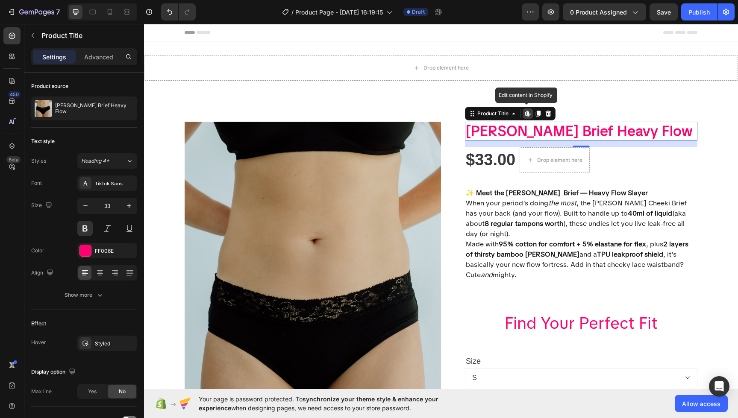
click at [497, 133] on h1 "[PERSON_NAME] Brief Heavy Flow" at bounding box center [581, 131] width 232 height 19
click at [560, 134] on h1 "[PERSON_NAME] Brief Heavy Flow" at bounding box center [581, 131] width 232 height 19
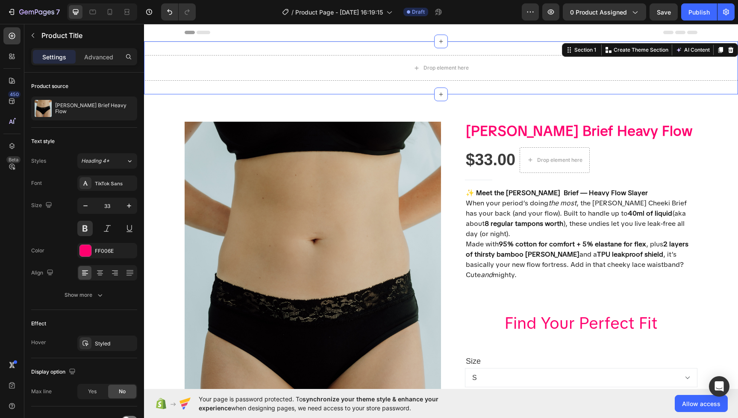
click at [580, 87] on div "Drop element here Section 1 You can create reusable sections Create Theme Secti…" at bounding box center [441, 67] width 594 height 53
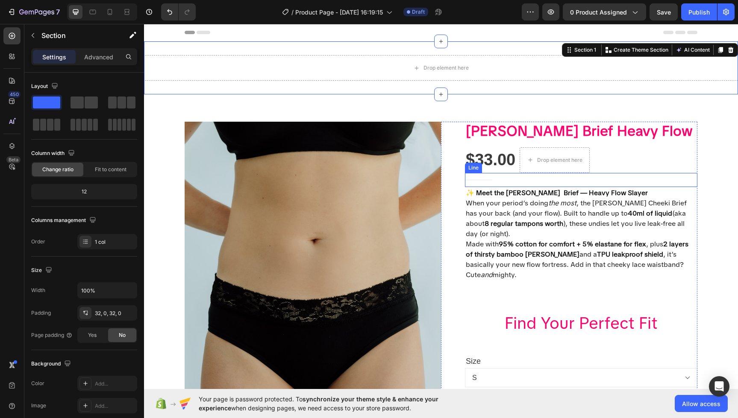
click at [558, 174] on div "Title Line" at bounding box center [581, 180] width 232 height 14
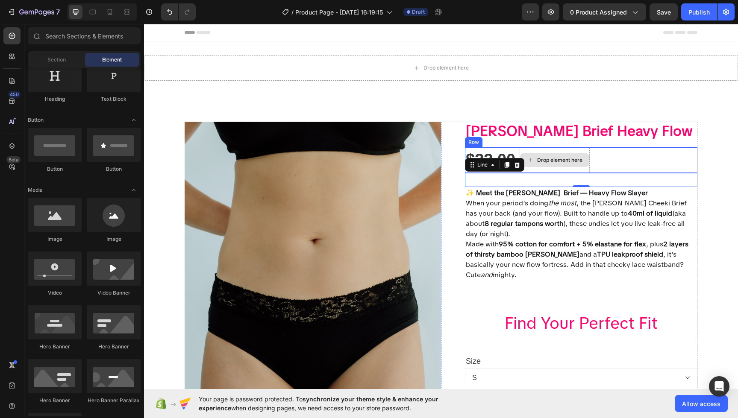
click at [559, 164] on div "Drop element here" at bounding box center [554, 160] width 69 height 14
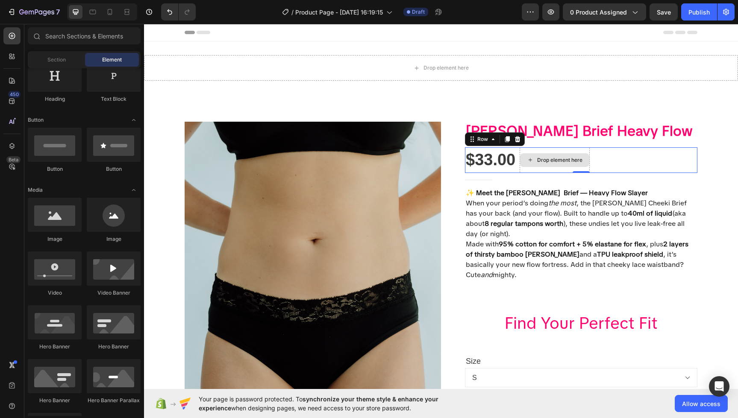
click at [539, 152] on div "Drop element here" at bounding box center [554, 160] width 70 height 26
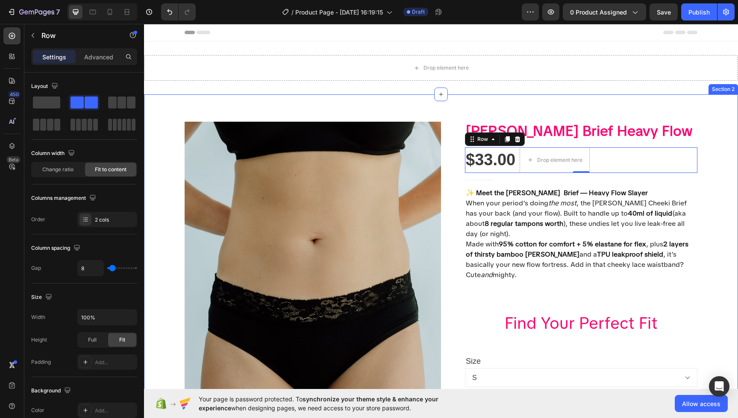
click at [380, 133] on img at bounding box center [312, 314] width 256 height 384
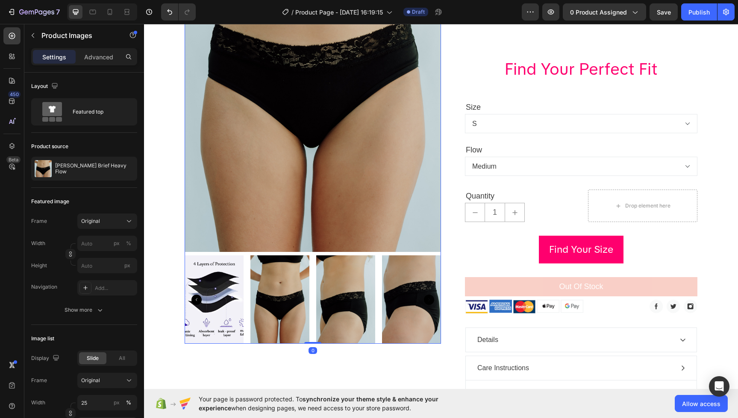
scroll to position [256, 0]
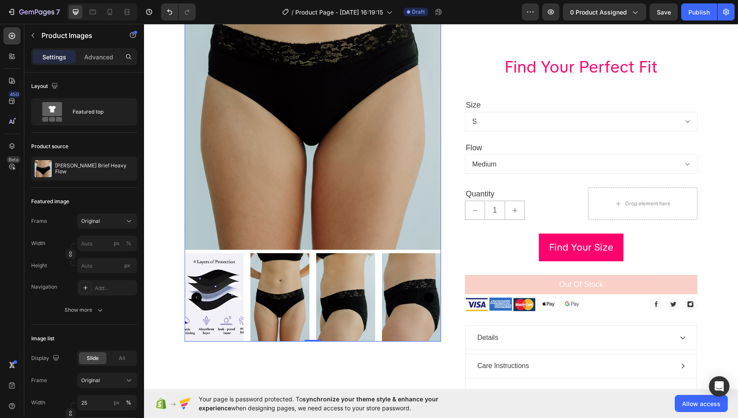
click at [349, 303] on img at bounding box center [345, 297] width 59 height 88
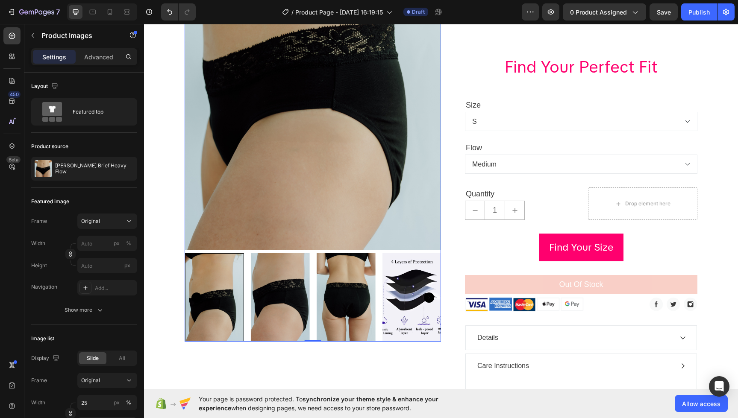
click at [384, 299] on div at bounding box center [312, 297] width 256 height 88
drag, startPoint x: 411, startPoint y: 293, endPoint x: 398, endPoint y: 293, distance: 12.8
click at [411, 293] on img at bounding box center [411, 297] width 59 height 88
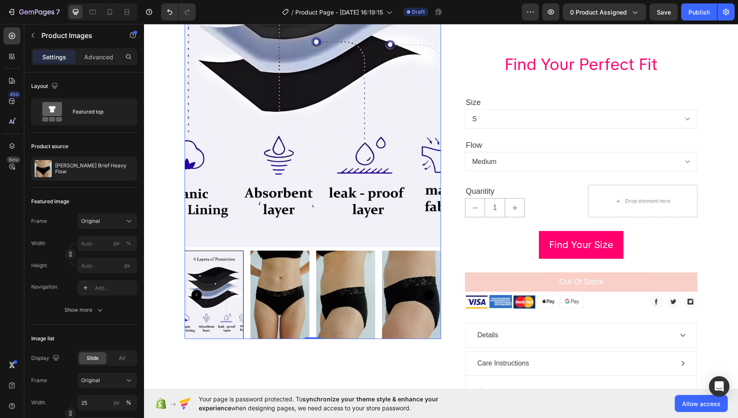
click at [347, 296] on div at bounding box center [312, 295] width 256 height 88
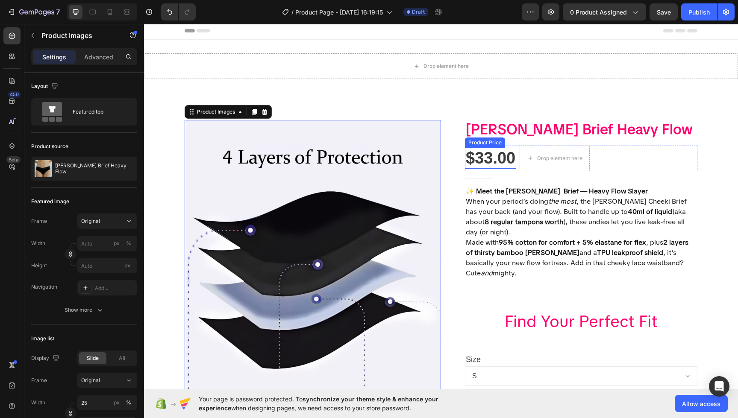
scroll to position [0, 0]
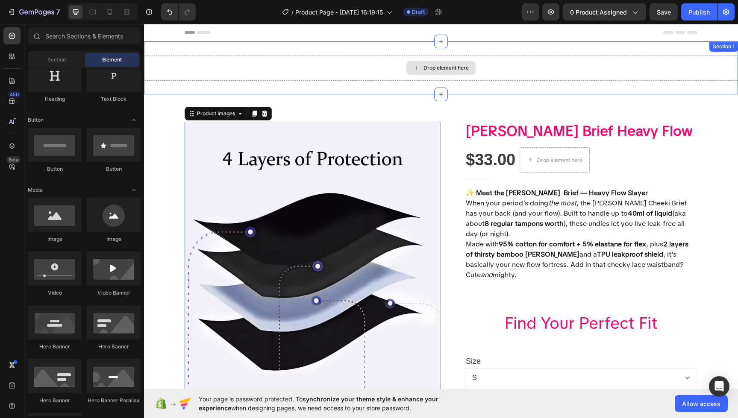
click at [412, 72] on div "Drop element here" at bounding box center [440, 68] width 69 height 14
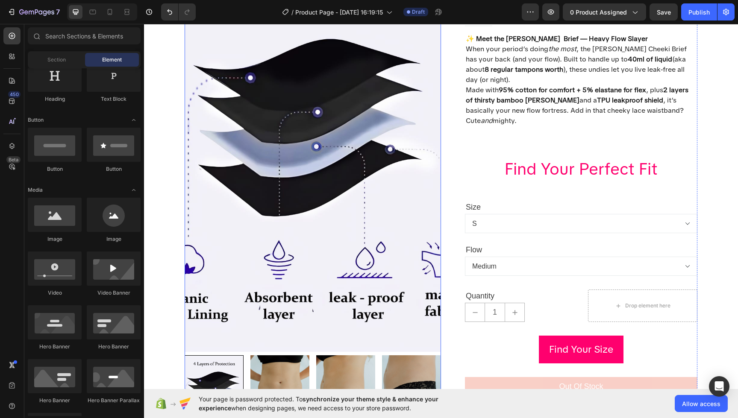
scroll to position [183, 0]
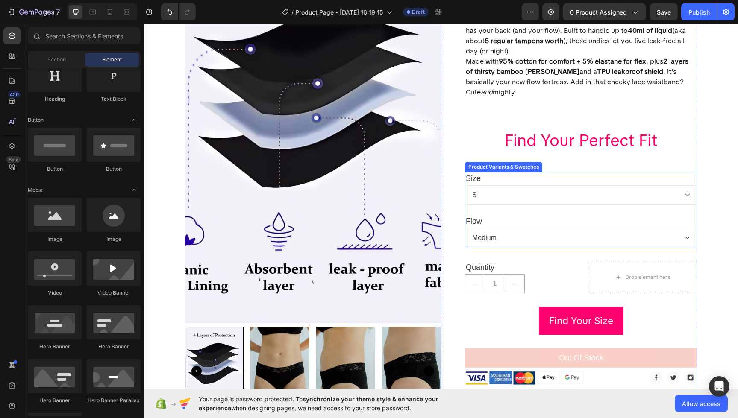
click at [535, 228] on select "Medium" at bounding box center [581, 237] width 232 height 19
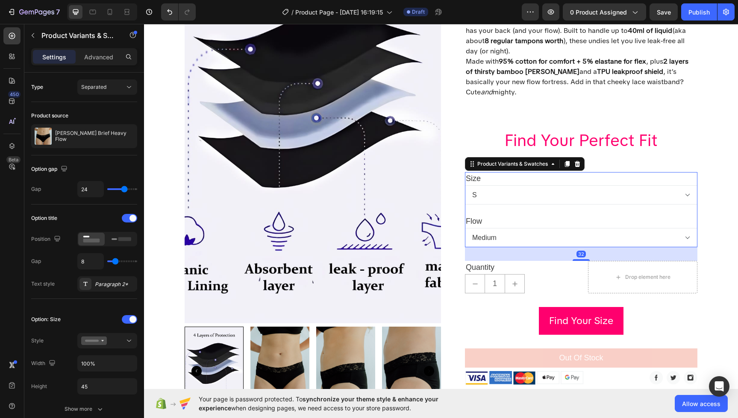
click at [476, 172] on legend "Size" at bounding box center [473, 178] width 17 height 13
click at [565, 161] on icon at bounding box center [566, 164] width 7 height 7
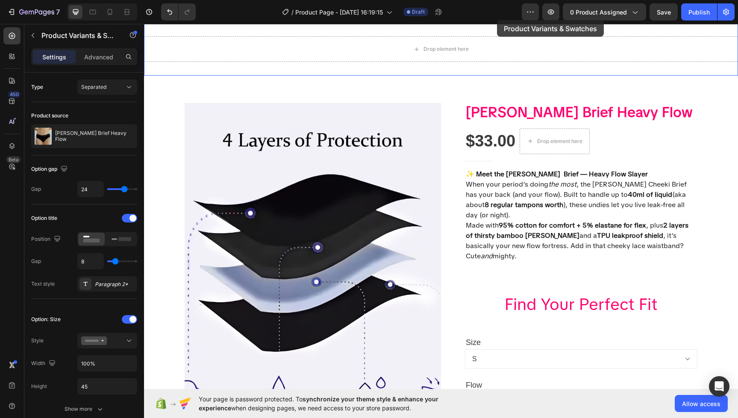
scroll to position [0, 0]
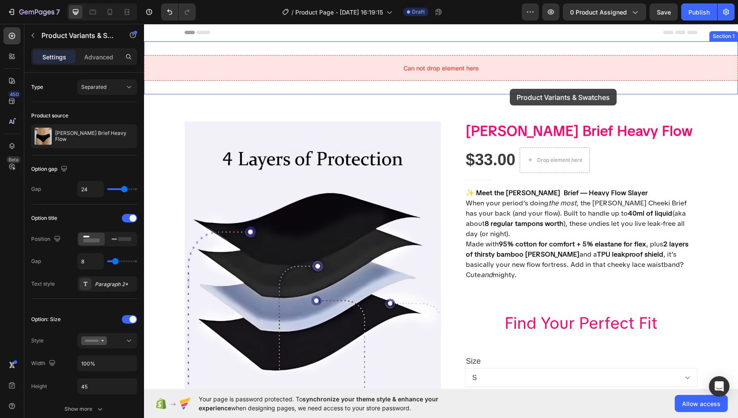
drag, startPoint x: 471, startPoint y: 234, endPoint x: 506, endPoint y: 89, distance: 149.2
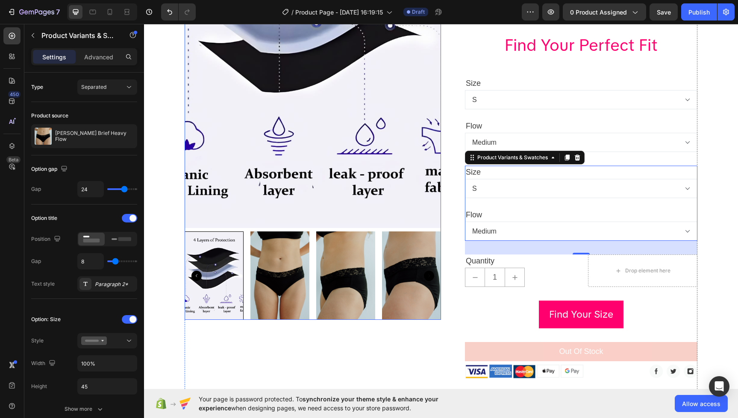
scroll to position [286, 0]
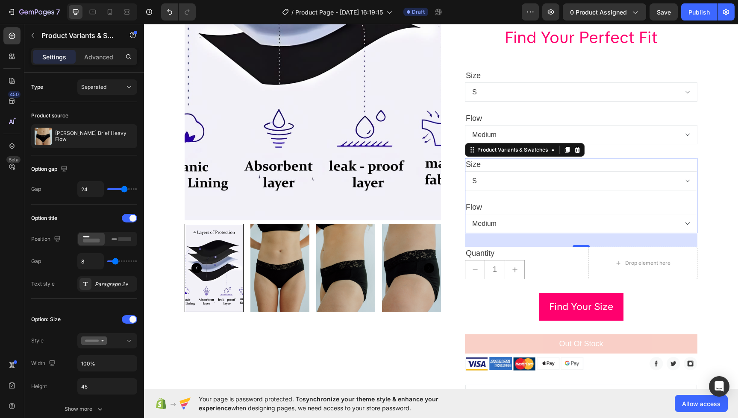
click at [613, 171] on select "S M L XL 2XL" at bounding box center [581, 180] width 232 height 19
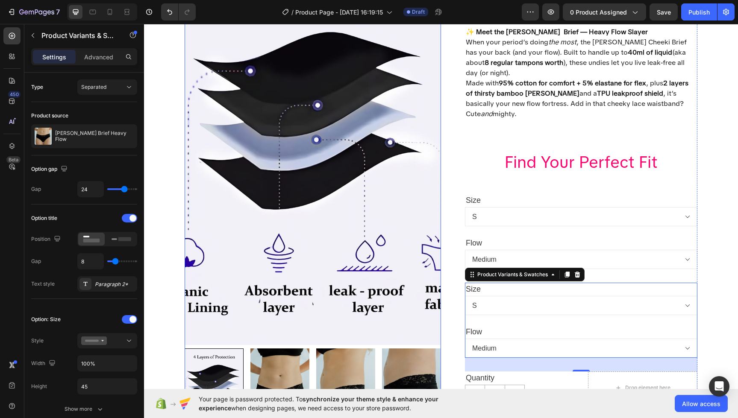
scroll to position [0, 0]
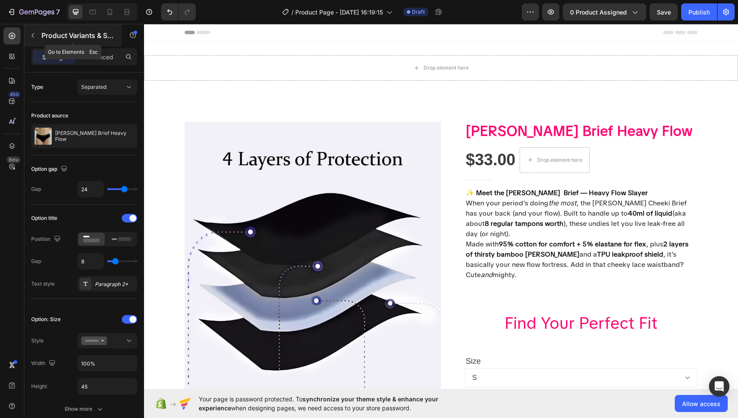
click at [32, 38] on icon "button" at bounding box center [32, 35] width 7 height 7
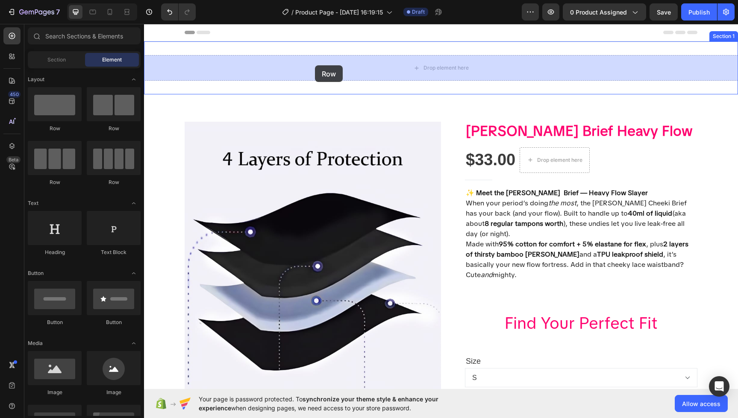
drag, startPoint x: 199, startPoint y: 186, endPoint x: 315, endPoint y: 65, distance: 167.3
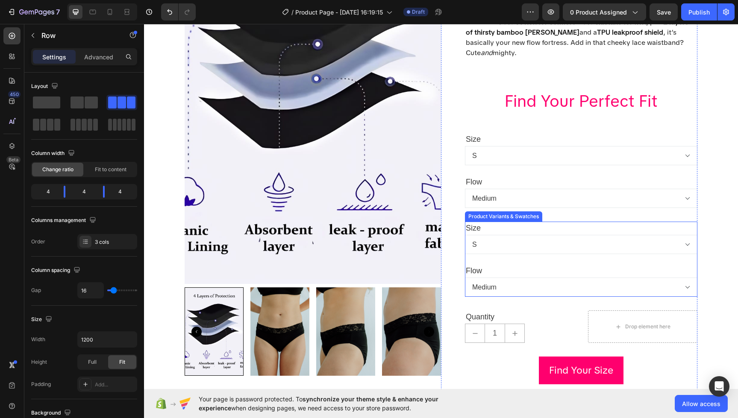
scroll to position [242, 0]
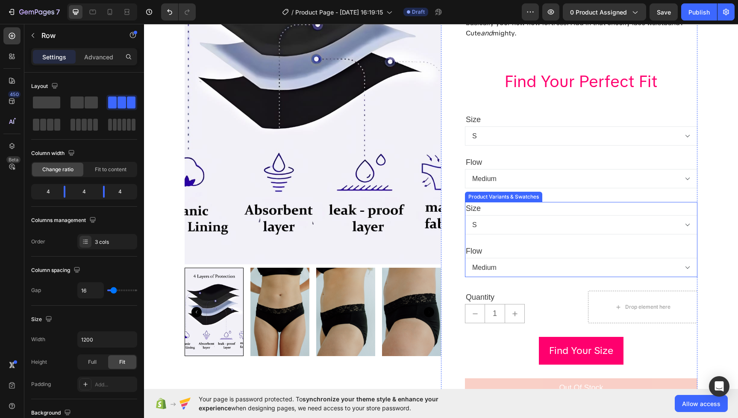
click at [469, 193] on div "Product Variants & Swatches" at bounding box center [503, 197] width 74 height 8
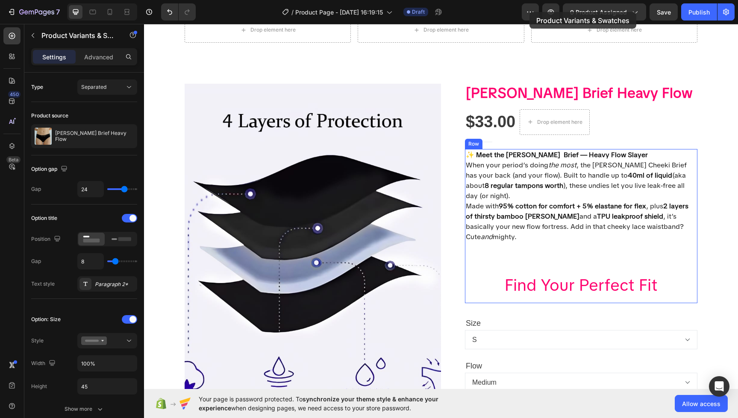
scroll to position [0, 0]
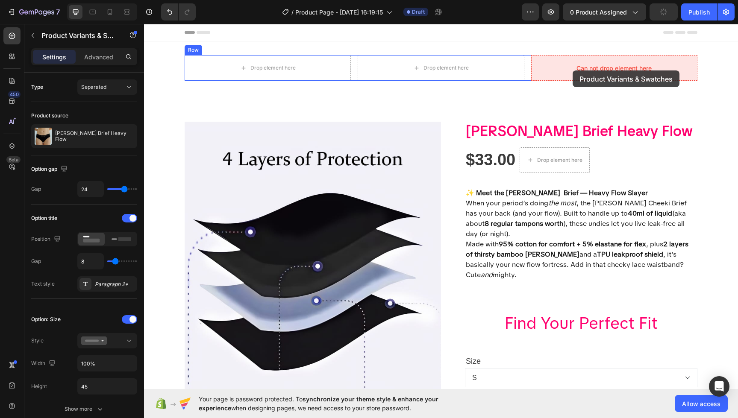
drag, startPoint x: 471, startPoint y: 175, endPoint x: 571, endPoint y: 71, distance: 144.4
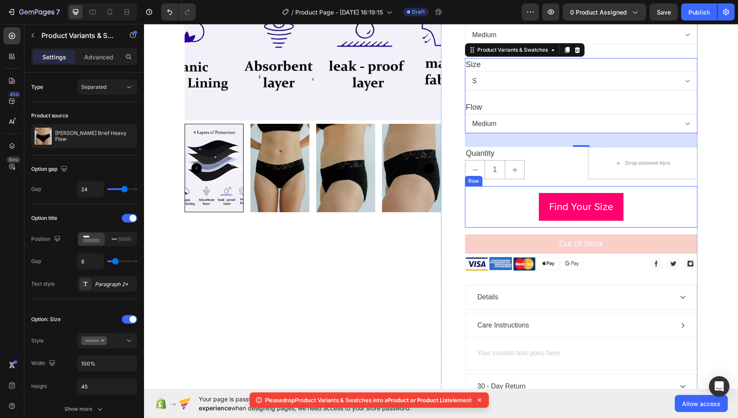
scroll to position [414, 0]
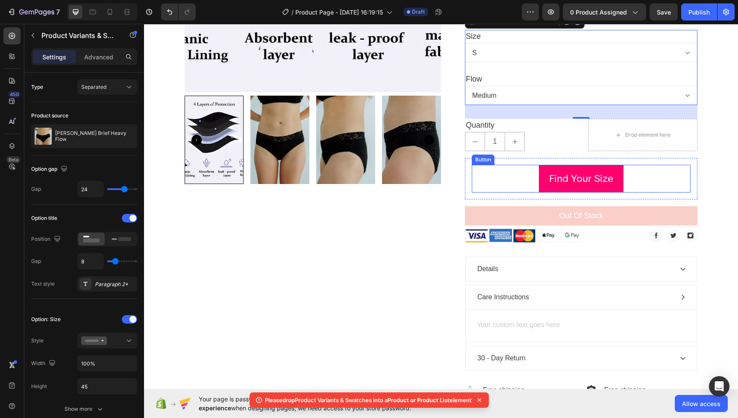
click at [530, 166] on div "Find Your Size Button" at bounding box center [580, 179] width 219 height 28
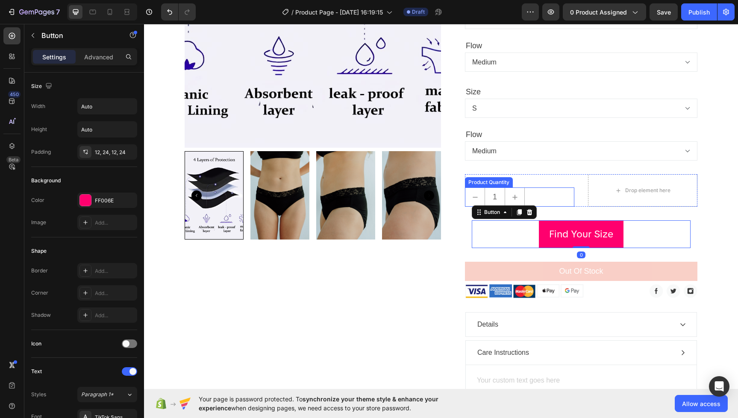
scroll to position [315, 0]
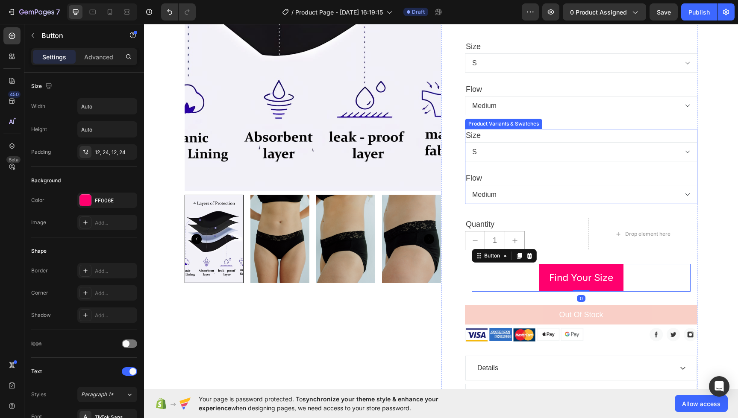
click at [542, 147] on div "Size S M L XL 2XL Flow Medium" at bounding box center [581, 166] width 232 height 75
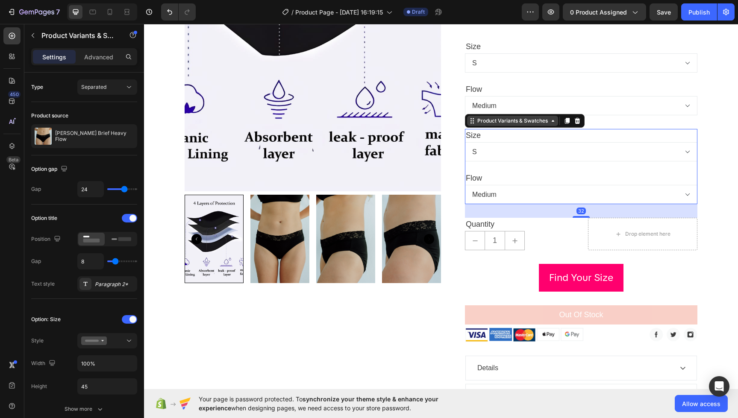
click at [545, 117] on div "Product Variants & Swatches" at bounding box center [512, 121] width 74 height 8
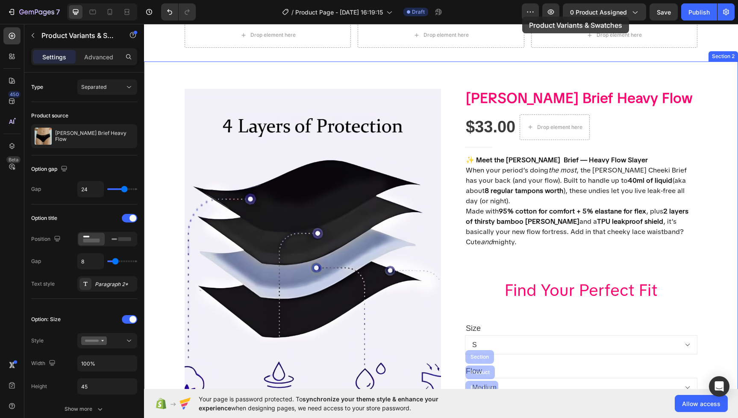
scroll to position [0, 0]
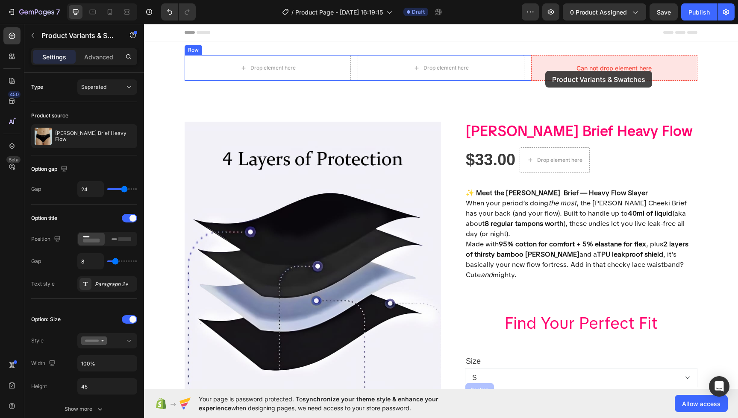
drag, startPoint x: 474, startPoint y: 380, endPoint x: 543, endPoint y: 72, distance: 315.1
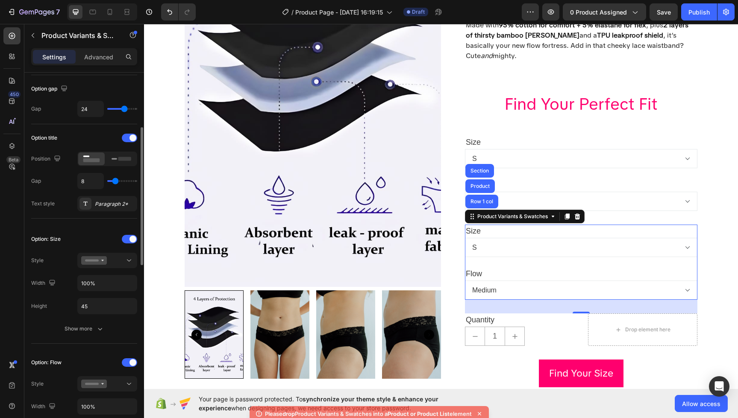
scroll to position [101, 0]
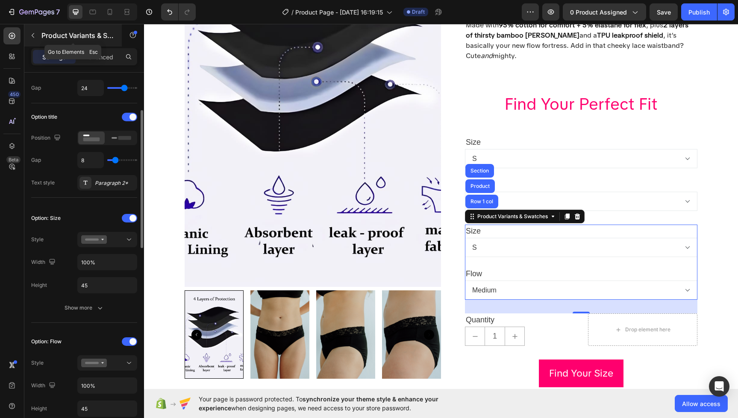
click at [33, 32] on icon "button" at bounding box center [32, 35] width 7 height 7
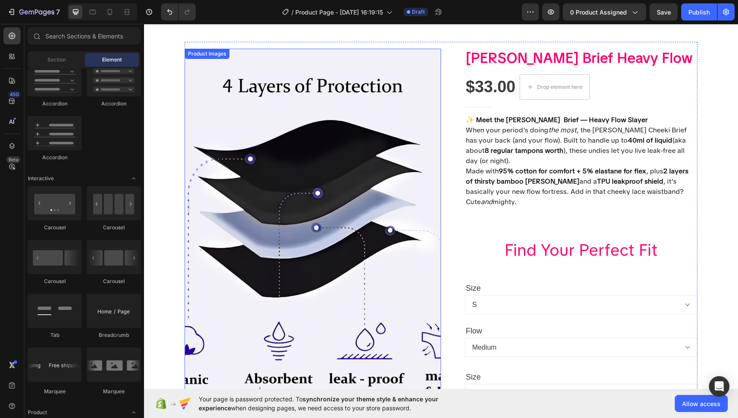
scroll to position [0, 0]
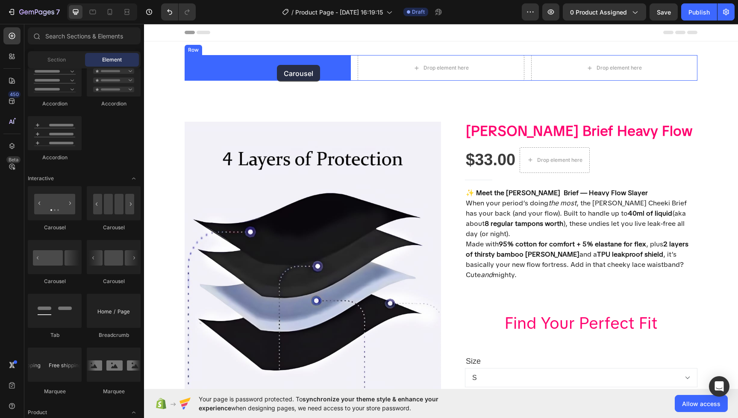
drag, startPoint x: 256, startPoint y: 287, endPoint x: 276, endPoint y: 66, distance: 221.7
